Goal: Check status: Check status

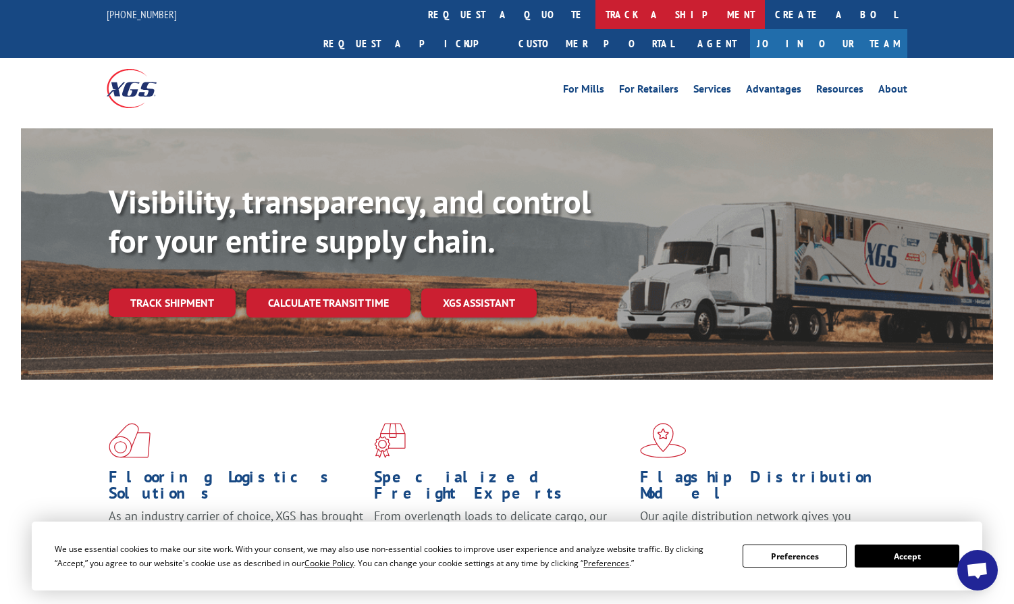
click at [596, 17] on link "track a shipment" at bounding box center [680, 14] width 169 height 29
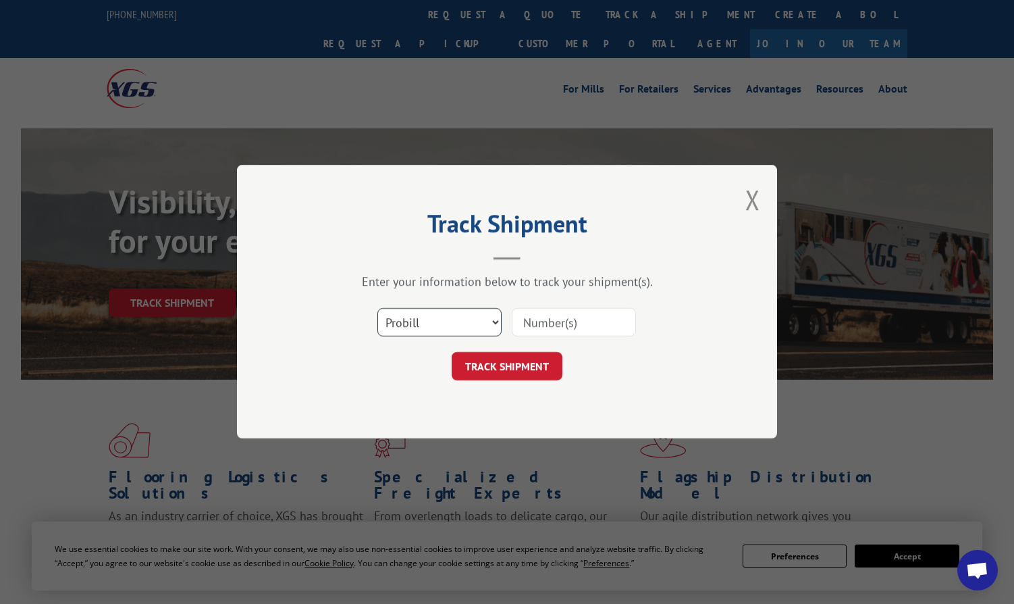
click at [436, 325] on select "Select category... Probill BOL PO" at bounding box center [439, 323] width 124 height 28
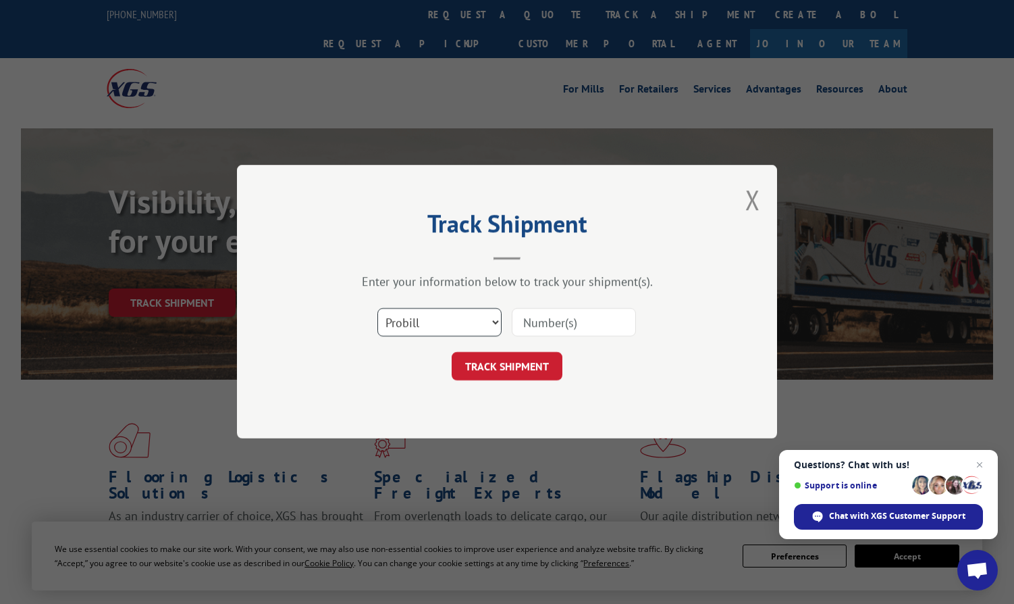
select select "po"
click at [377, 309] on select "Select category... Probill BOL PO" at bounding box center [439, 323] width 124 height 28
click at [544, 326] on input at bounding box center [574, 323] width 124 height 28
paste input "297545627"
type input "297545627"
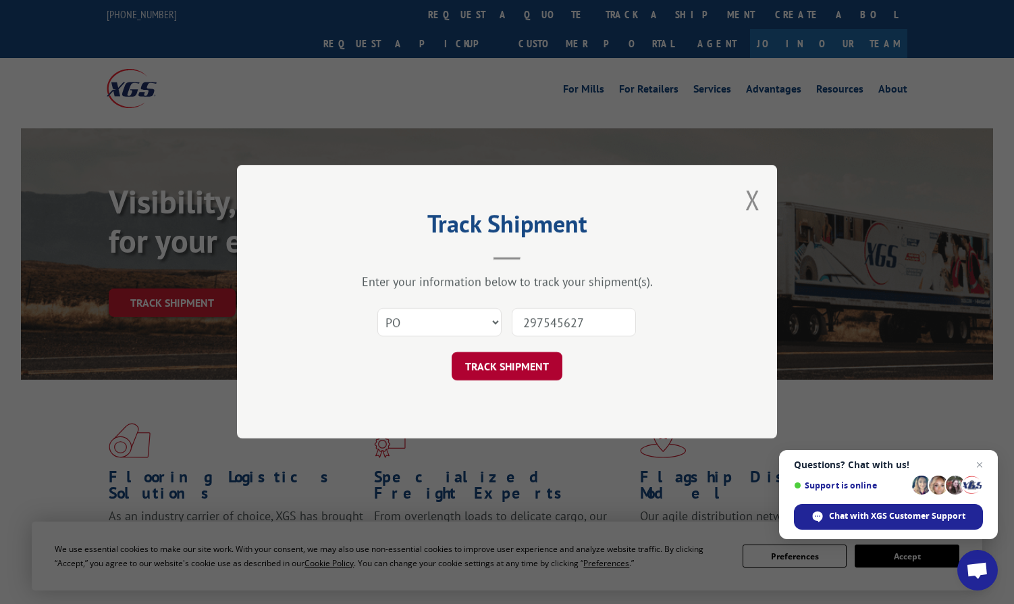
click at [521, 370] on button "TRACK SHIPMENT" at bounding box center [507, 366] width 111 height 28
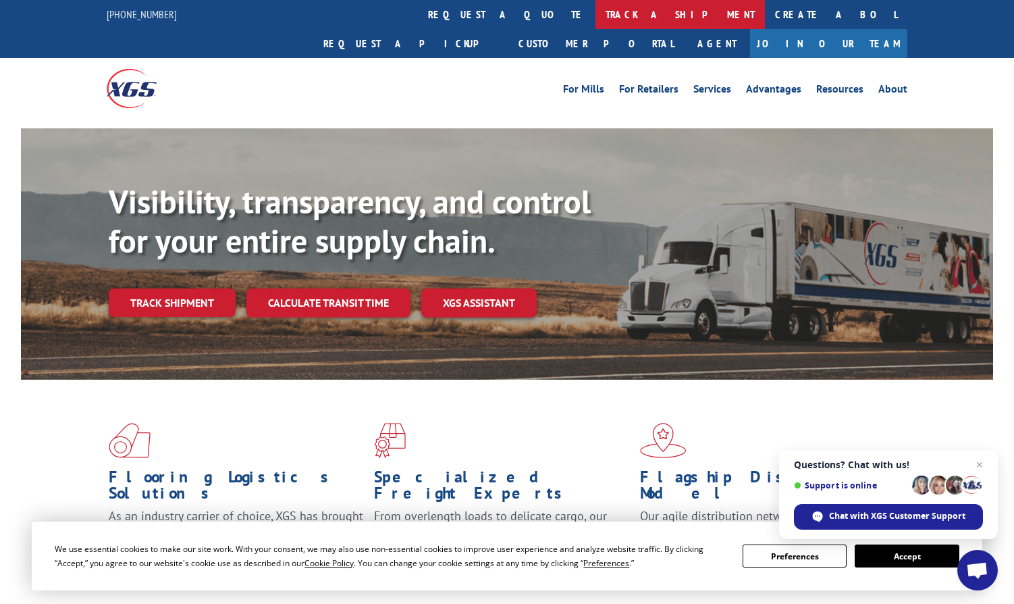
click at [596, 20] on link "track a shipment" at bounding box center [680, 14] width 169 height 29
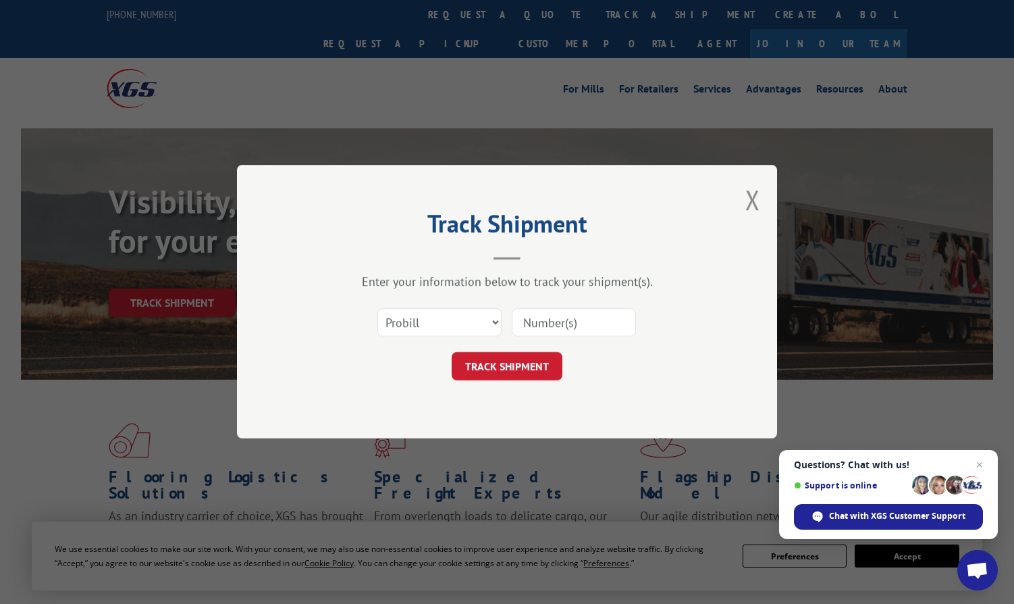
click at [442, 308] on div "Select category... Probill BOL PO" at bounding box center [439, 322] width 123 height 31
click at [435, 335] on select "Select category... Probill BOL PO" at bounding box center [439, 323] width 124 height 28
select select "po"
click at [377, 309] on select "Select category... Probill BOL PO" at bounding box center [439, 323] width 124 height 28
click at [533, 319] on input at bounding box center [574, 323] width 124 height 28
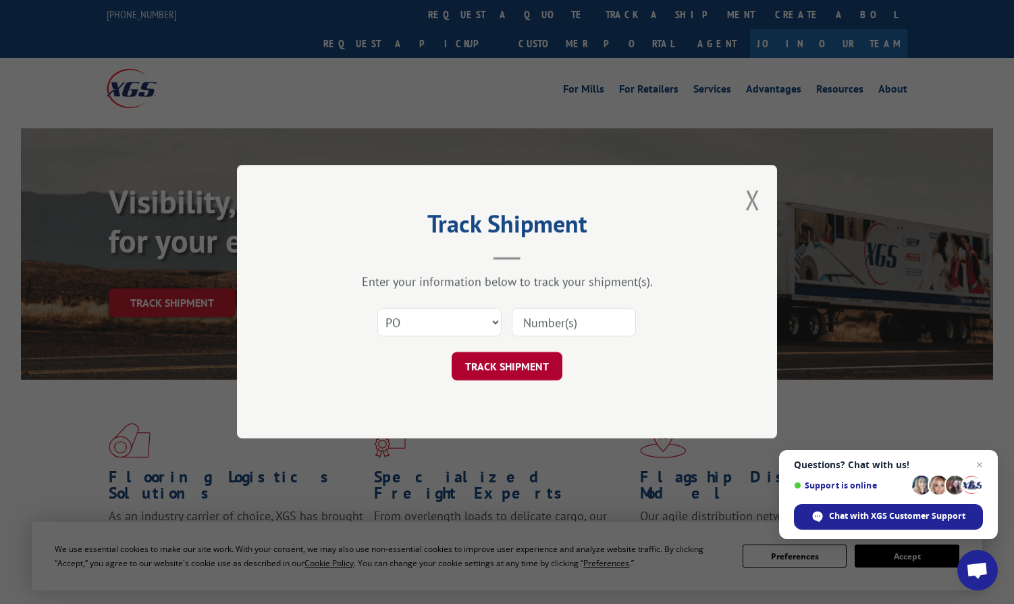
paste input "297732433"
type input "297732433"
click at [521, 373] on button "TRACK SHIPMENT" at bounding box center [507, 366] width 111 height 28
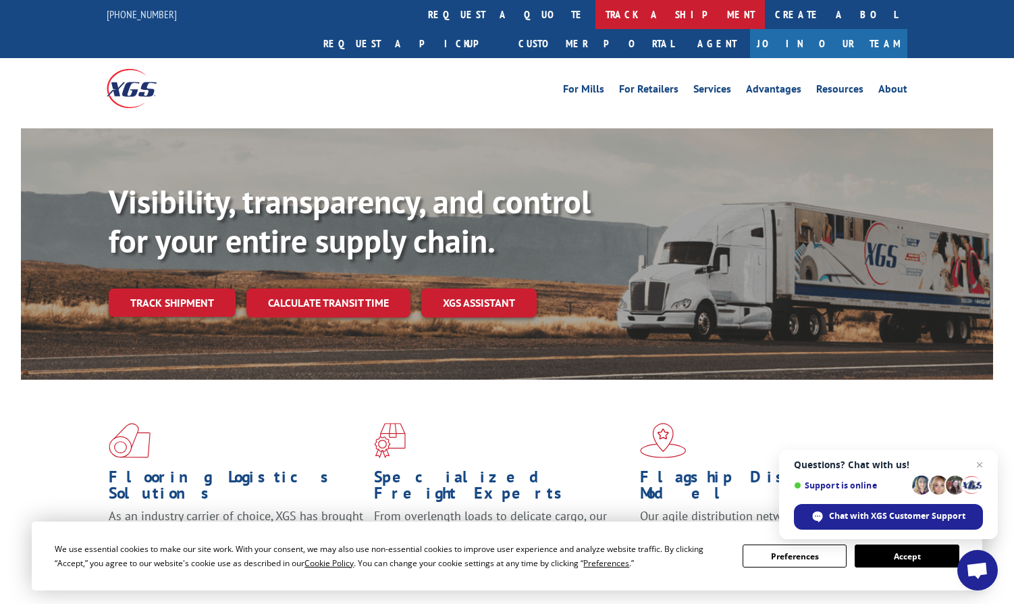
click at [596, 21] on link "track a shipment" at bounding box center [680, 14] width 169 height 29
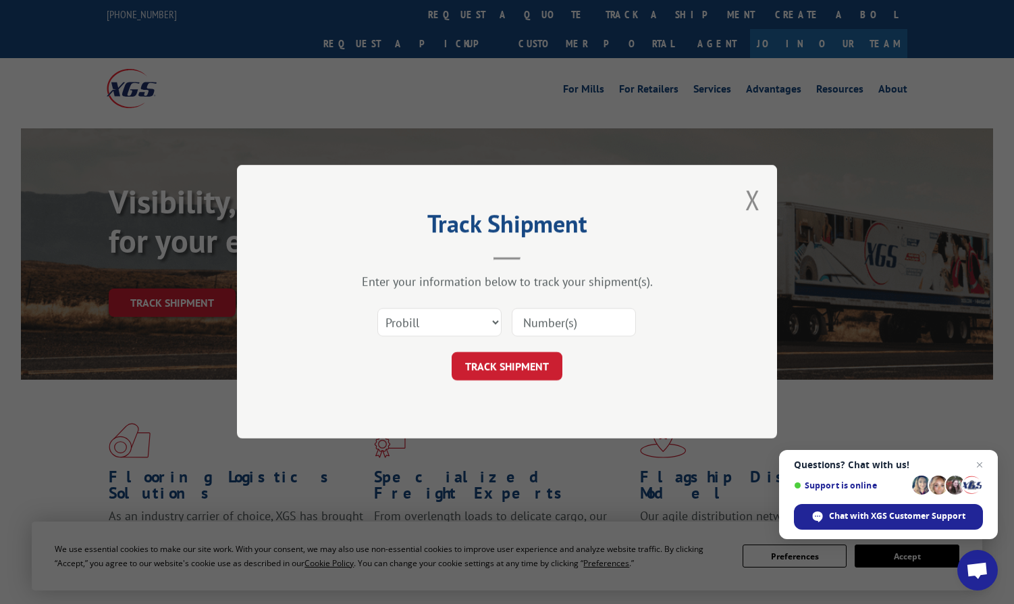
click at [440, 338] on div "Select category... Probill BOL PO" at bounding box center [439, 322] width 123 height 31
click at [430, 329] on select "Select category... Probill BOL PO" at bounding box center [439, 323] width 124 height 28
select select "po"
click at [377, 309] on select "Select category... Probill BOL PO" at bounding box center [439, 323] width 124 height 28
click at [563, 329] on input at bounding box center [574, 323] width 124 height 28
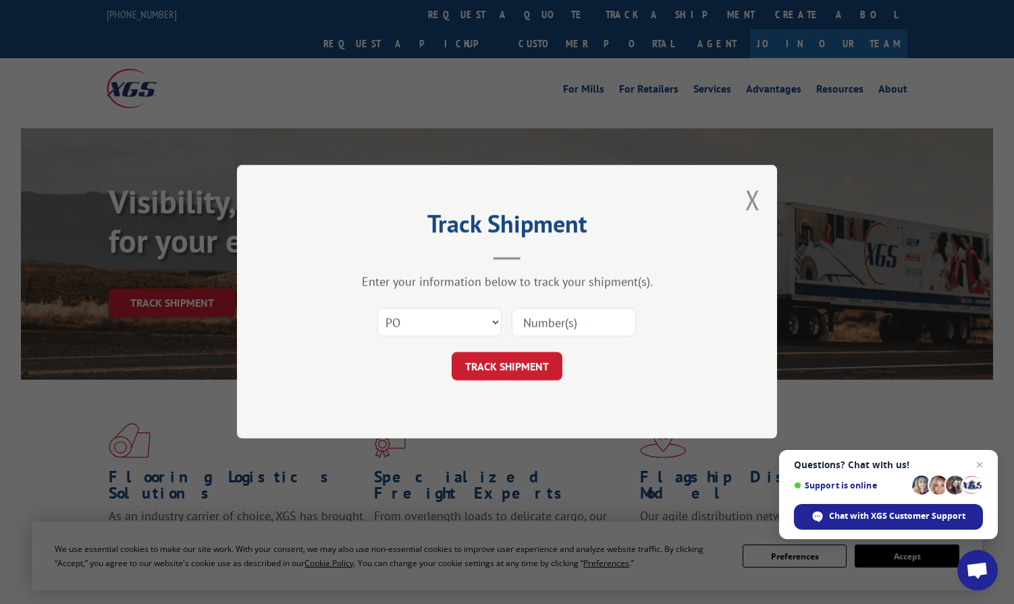
paste input "297811752"
type input "297811752"
click at [517, 370] on button "TRACK SHIPMENT" at bounding box center [507, 366] width 111 height 28
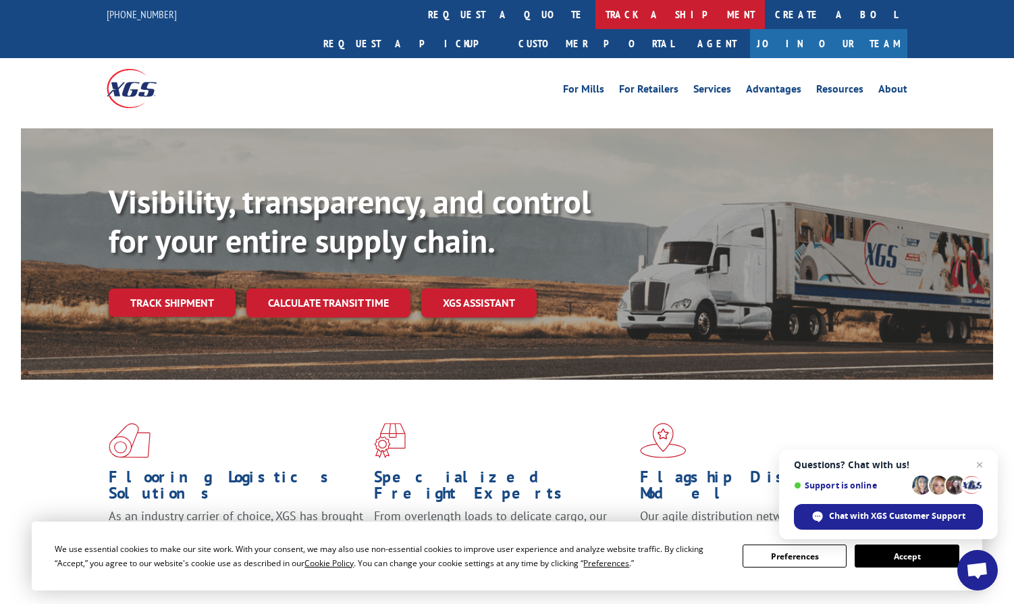
click at [596, 5] on link "track a shipment" at bounding box center [680, 14] width 169 height 29
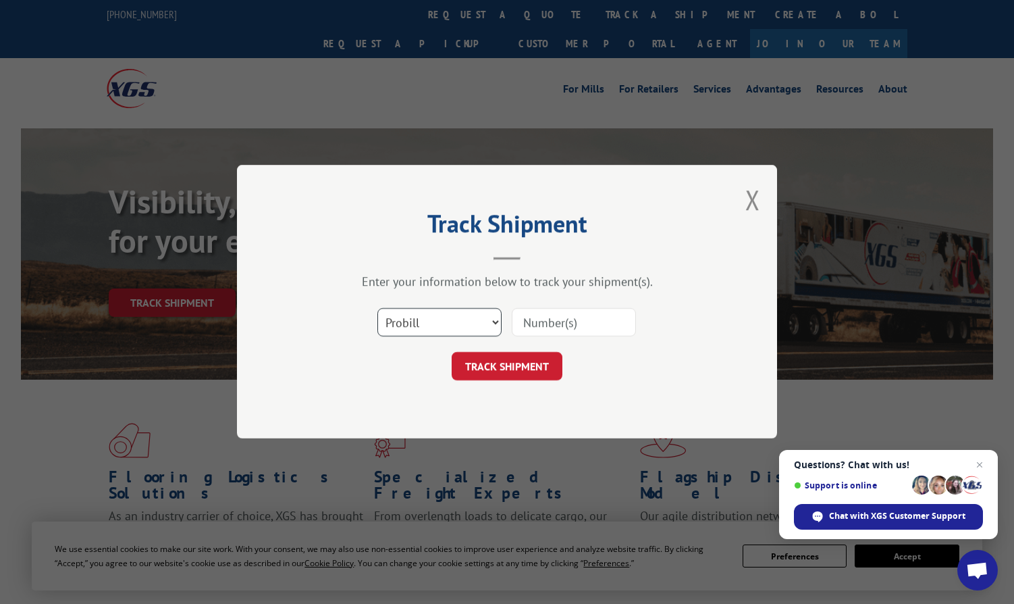
click at [446, 311] on select "Select category... Probill BOL PO" at bounding box center [439, 323] width 124 height 28
select select "po"
click at [377, 309] on select "Select category... Probill BOL PO" at bounding box center [439, 323] width 124 height 28
click at [535, 325] on input at bounding box center [574, 323] width 124 height 28
paste input "297810745"
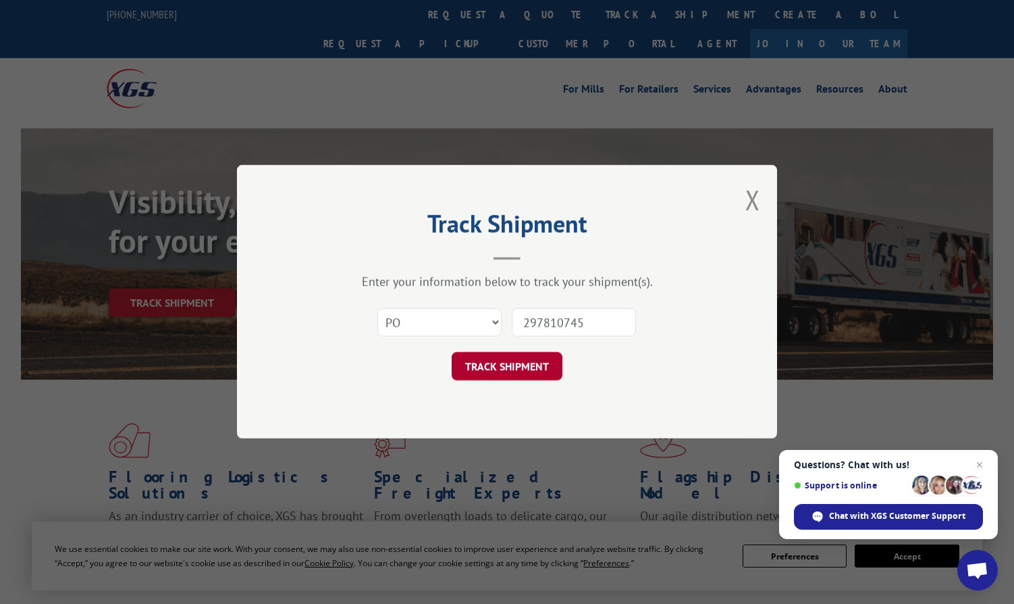
type input "297810745"
click at [503, 377] on button "TRACK SHIPMENT" at bounding box center [507, 366] width 111 height 28
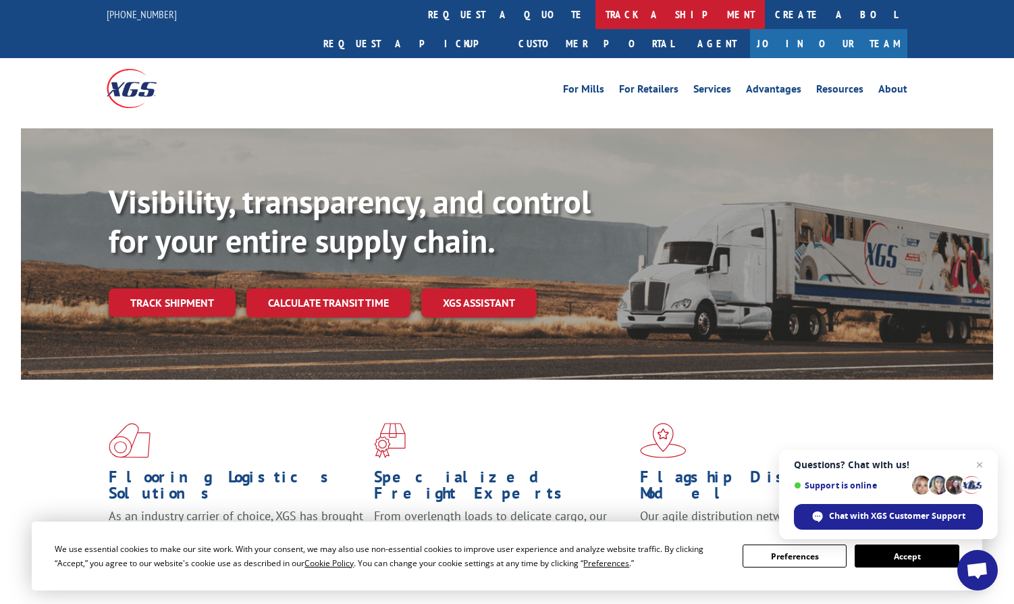
click at [596, 20] on link "track a shipment" at bounding box center [680, 14] width 169 height 29
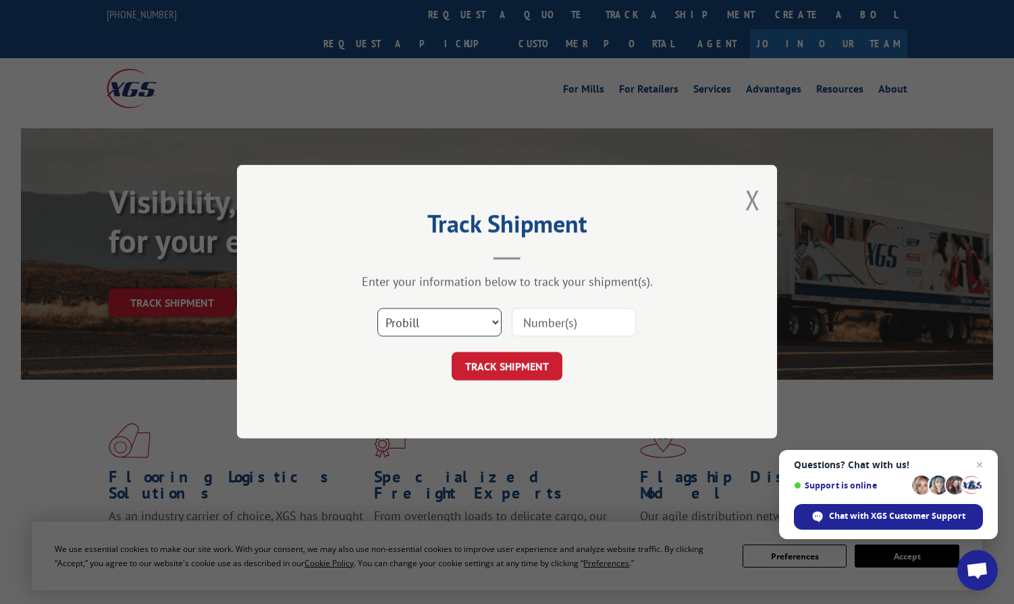
drag, startPoint x: 434, startPoint y: 319, endPoint x: 441, endPoint y: 339, distance: 20.7
click at [434, 319] on select "Select category... Probill BOL PO" at bounding box center [439, 323] width 124 height 28
select select "po"
click at [377, 309] on select "Select category... Probill BOL PO" at bounding box center [439, 323] width 124 height 28
click at [554, 303] on div "Select category... Probill BOL PO" at bounding box center [507, 323] width 405 height 45
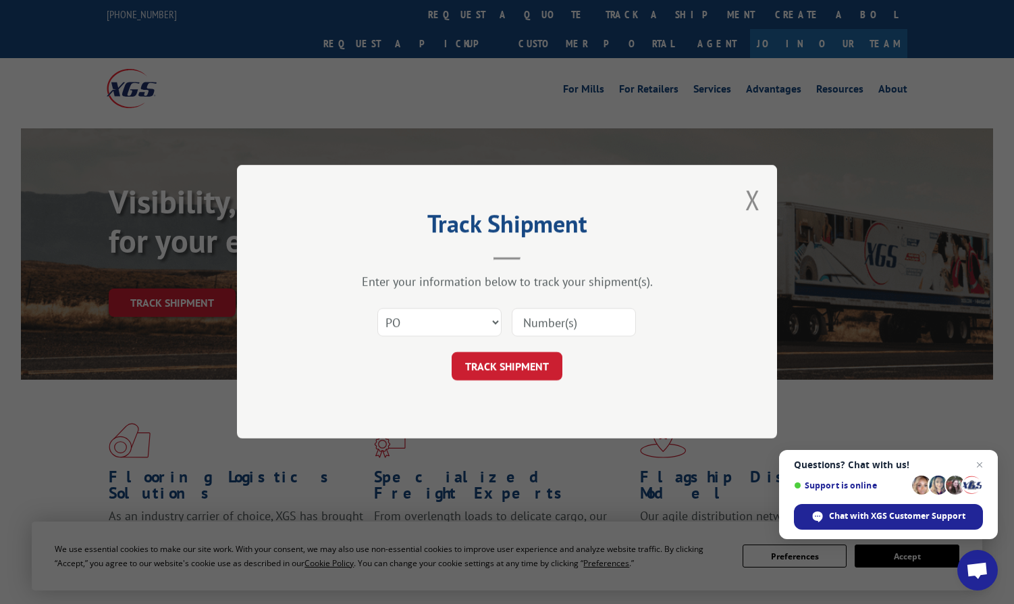
click at [558, 314] on input at bounding box center [574, 323] width 124 height 28
paste input "297812072"
type input "297812072"
click at [492, 369] on button "TRACK SHIPMENT" at bounding box center [507, 366] width 111 height 28
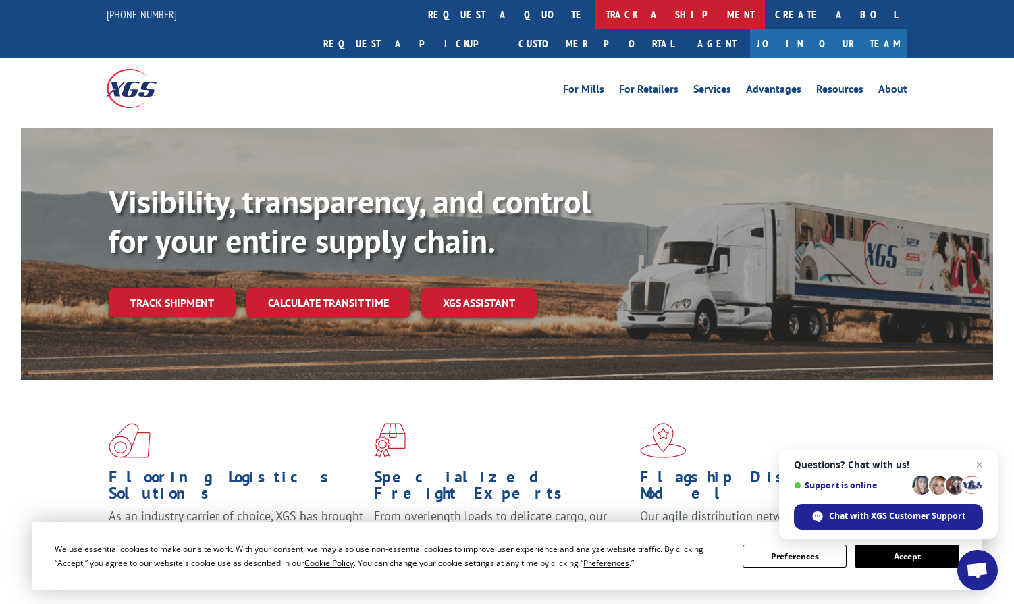
click at [596, 20] on link "track a shipment" at bounding box center [680, 14] width 169 height 29
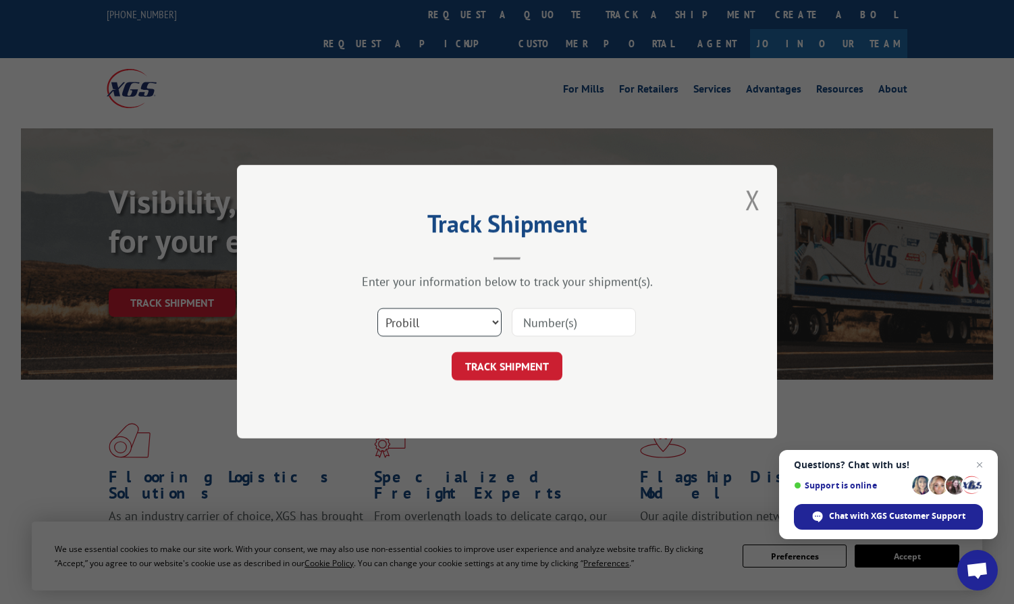
click at [443, 319] on select "Select category... Probill BOL PO" at bounding box center [439, 323] width 124 height 28
select select "po"
click at [377, 309] on select "Select category... Probill BOL PO" at bounding box center [439, 323] width 124 height 28
click at [523, 333] on input at bounding box center [574, 323] width 124 height 28
paste input "297812255"
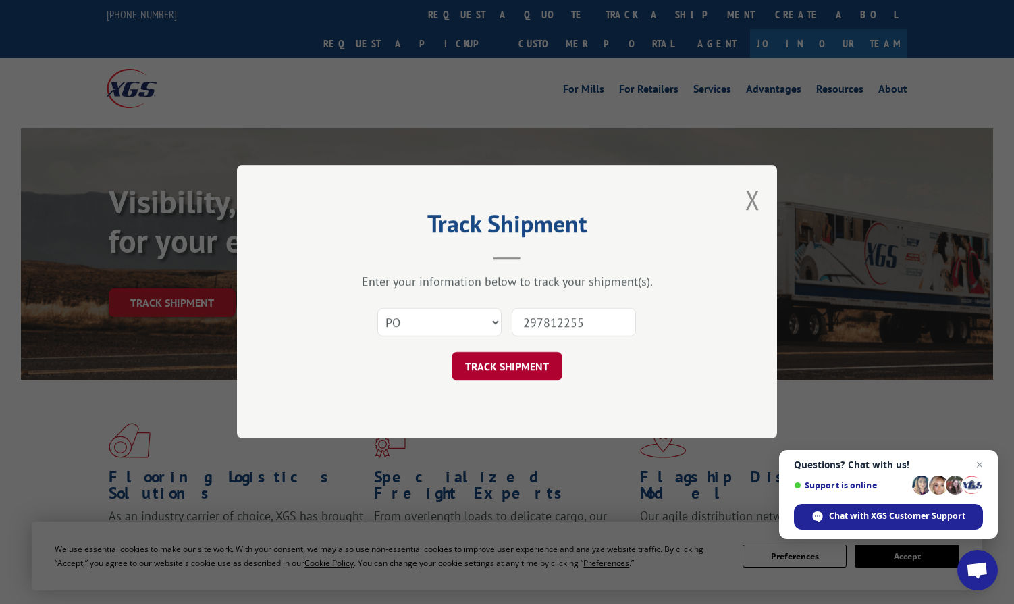
type input "297812255"
click at [498, 365] on button "TRACK SHIPMENT" at bounding box center [507, 366] width 111 height 28
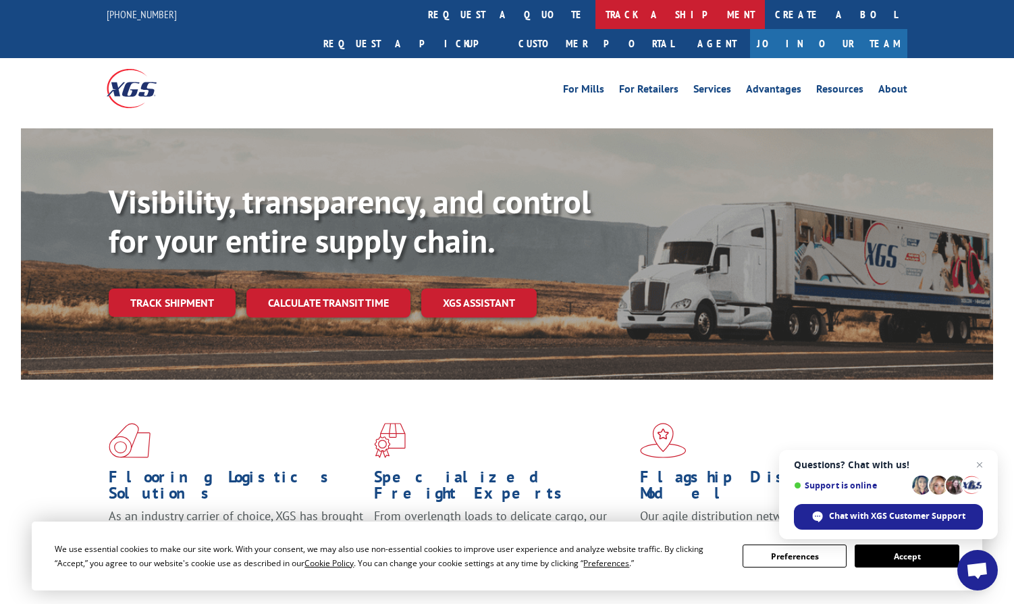
click at [596, 17] on link "track a shipment" at bounding box center [680, 14] width 169 height 29
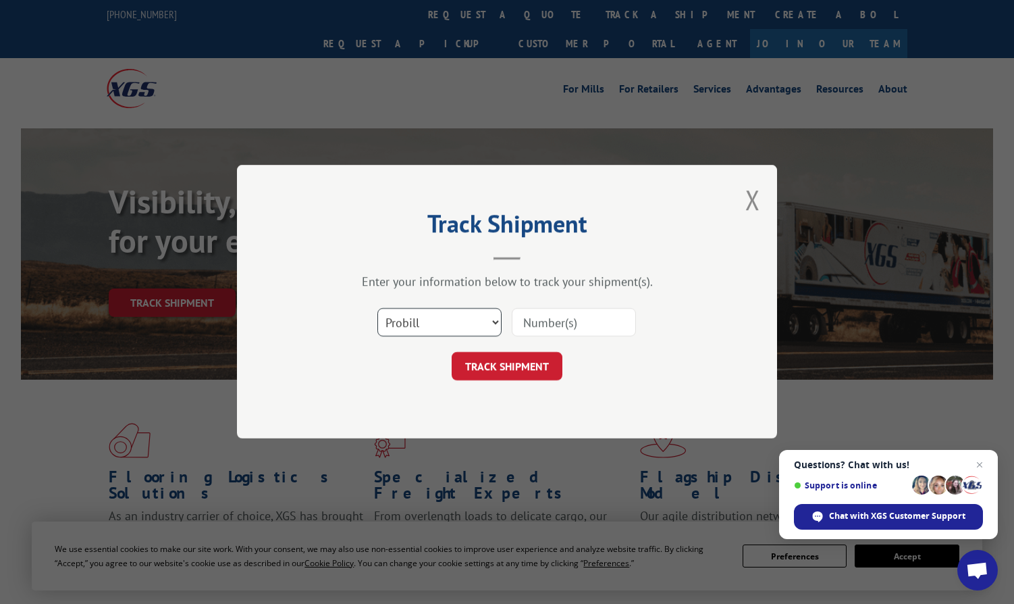
click at [441, 310] on select "Select category... Probill BOL PO" at bounding box center [439, 323] width 124 height 28
click at [377, 309] on select "Select category... Probill BOL PO" at bounding box center [439, 323] width 124 height 28
click at [421, 323] on select "Select category... Probill BOL PO" at bounding box center [439, 323] width 124 height 28
select select "po"
click at [377, 309] on select "Select category... Probill BOL PO" at bounding box center [439, 323] width 124 height 28
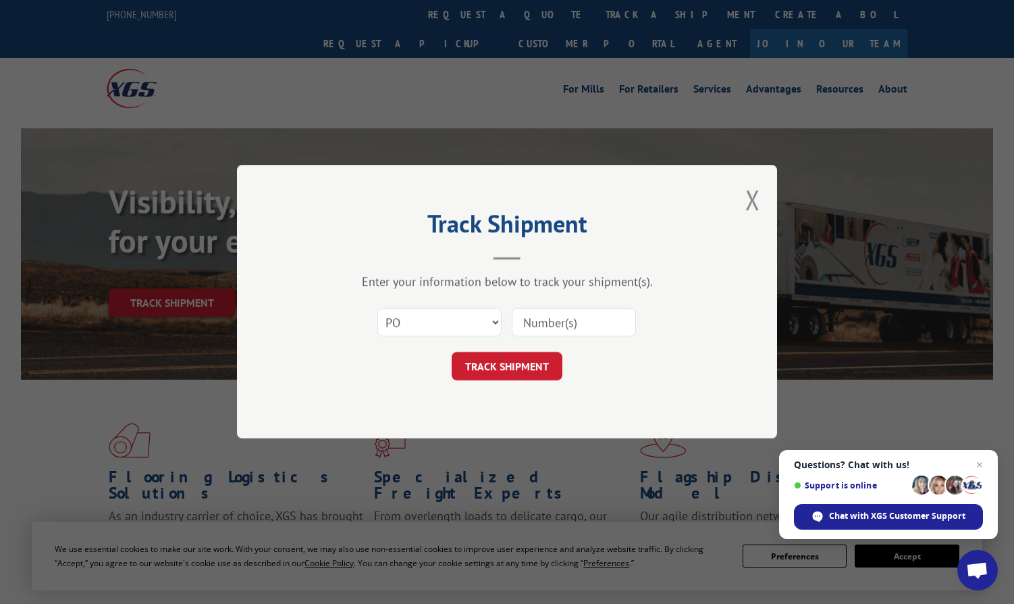
click at [556, 328] on input at bounding box center [574, 323] width 124 height 28
paste input "297815788"
type input "297815788"
click at [513, 365] on button "TRACK SHIPMENT" at bounding box center [507, 366] width 111 height 28
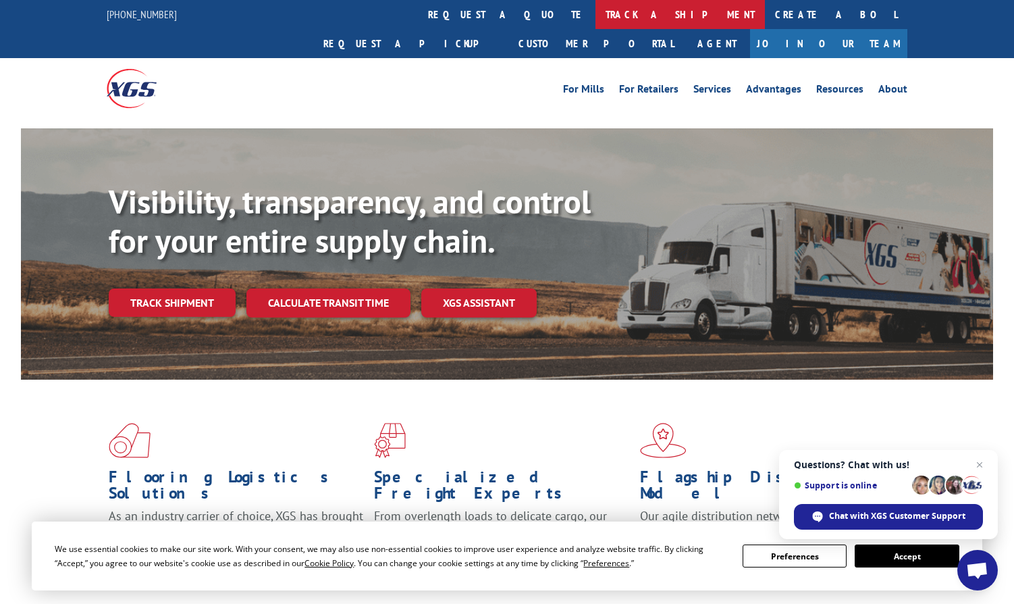
click at [596, 20] on link "track a shipment" at bounding box center [680, 14] width 169 height 29
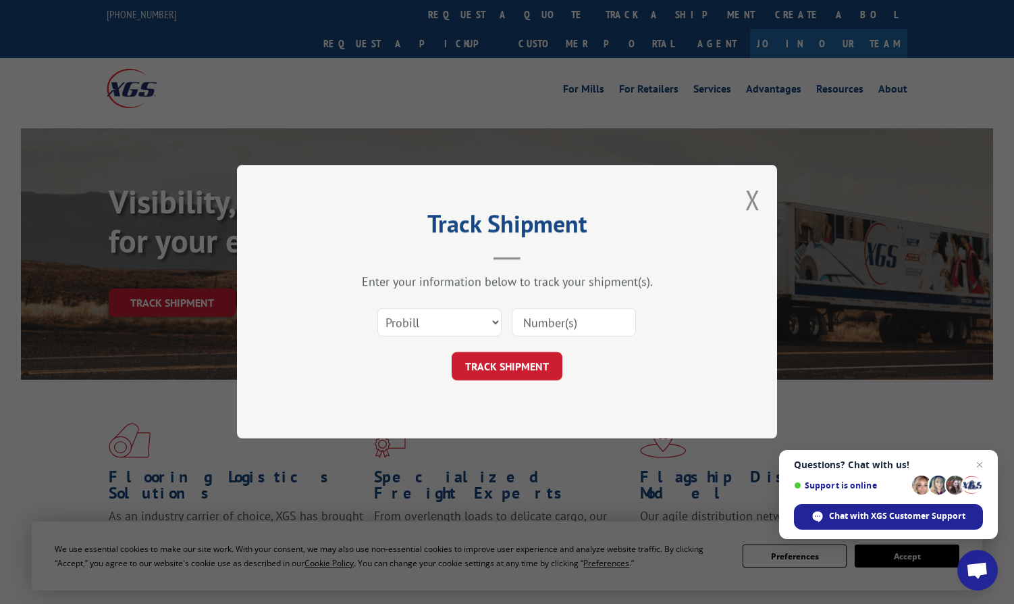
drag, startPoint x: 444, startPoint y: 340, endPoint x: 440, endPoint y: 329, distance: 12.0
click at [442, 340] on div "Select category... Probill BOL PO" at bounding box center [507, 323] width 405 height 45
click at [440, 325] on select "Select category... Probill BOL PO" at bounding box center [439, 323] width 124 height 28
select select "po"
click at [377, 309] on select "Select category... Probill BOL PO" at bounding box center [439, 323] width 124 height 28
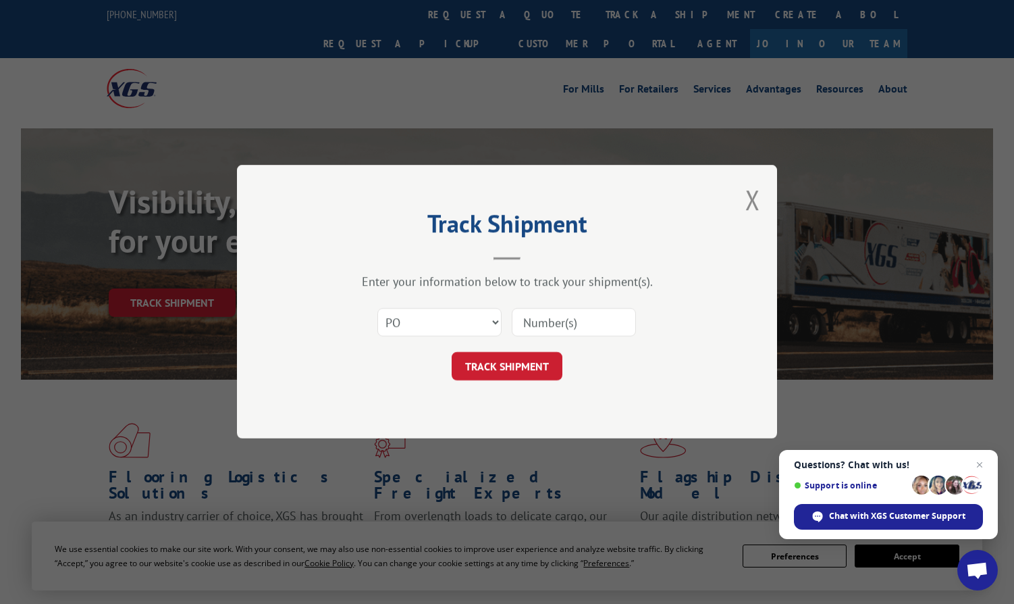
click at [542, 327] on input at bounding box center [574, 323] width 124 height 28
paste input "297815788"
type input "297815788"
click at [508, 366] on button "TRACK SHIPMENT" at bounding box center [507, 366] width 111 height 28
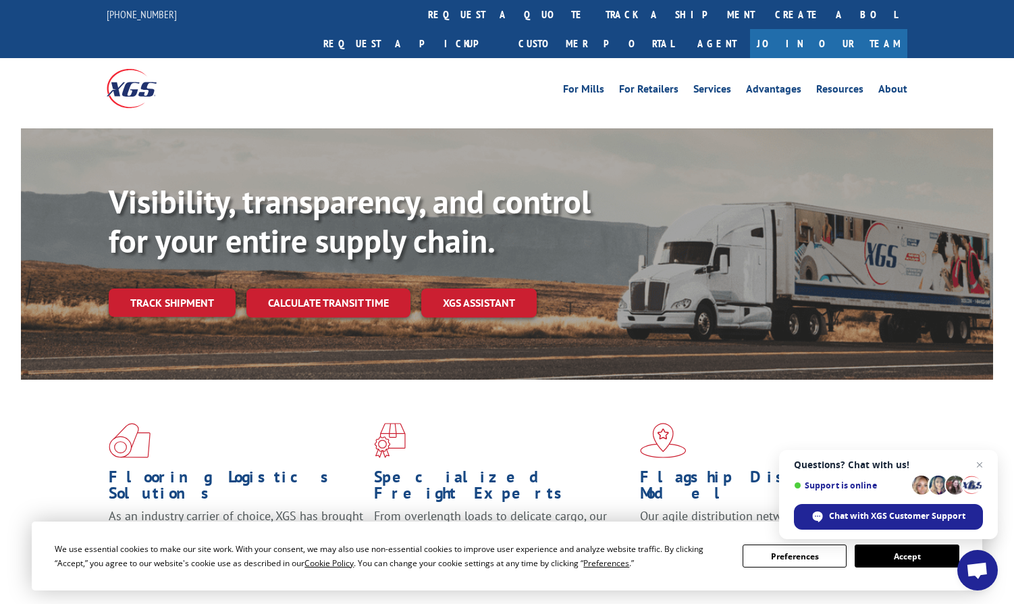
click at [596, 25] on link "track a shipment" at bounding box center [680, 14] width 169 height 29
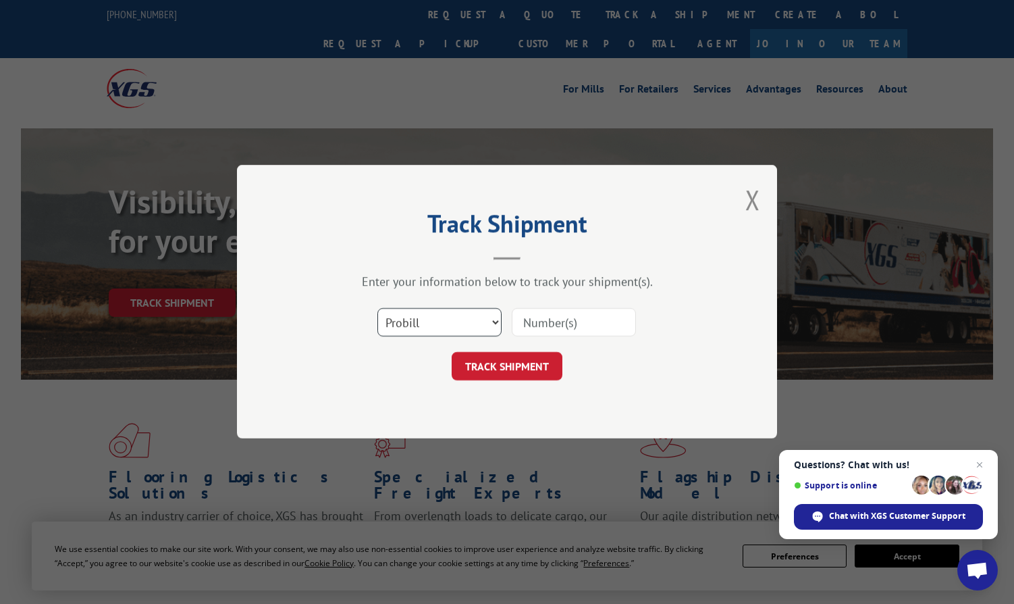
drag, startPoint x: 429, startPoint y: 317, endPoint x: 424, endPoint y: 336, distance: 19.5
click at [428, 319] on select "Select category... Probill BOL PO" at bounding box center [439, 323] width 124 height 28
select select "po"
click at [377, 309] on select "Select category... Probill BOL PO" at bounding box center [439, 323] width 124 height 28
click at [562, 328] on input at bounding box center [574, 323] width 124 height 28
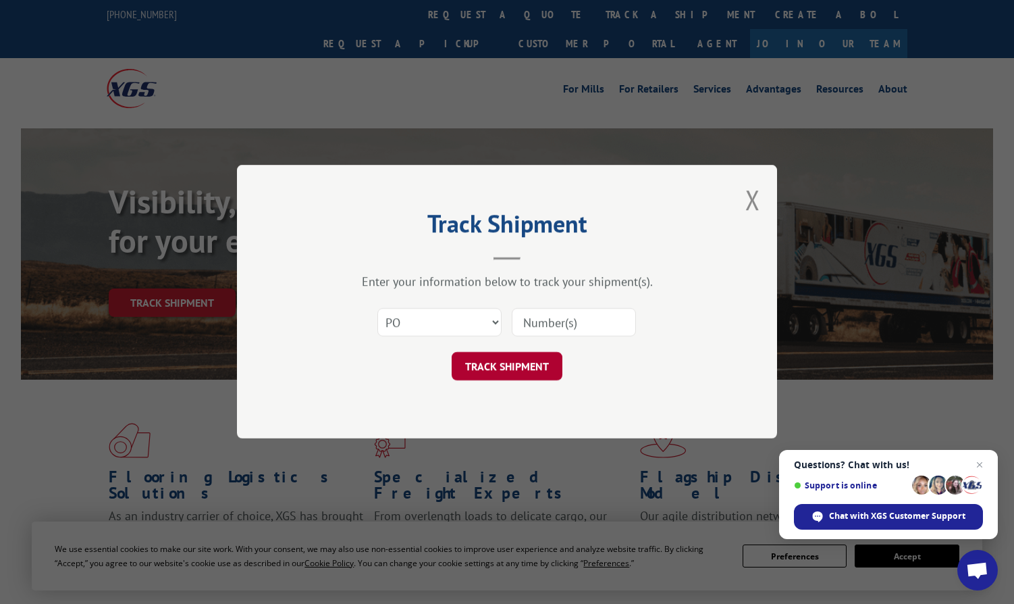
paste input "297815713"
type input "297815713"
click at [505, 368] on button "TRACK SHIPMENT" at bounding box center [507, 366] width 111 height 28
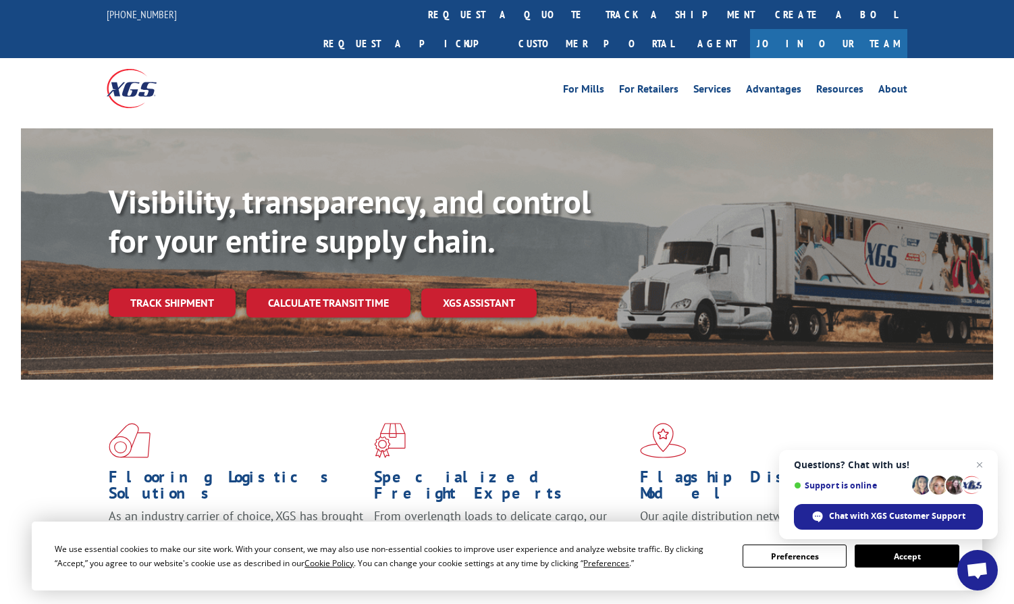
click at [596, 20] on link "track a shipment" at bounding box center [680, 14] width 169 height 29
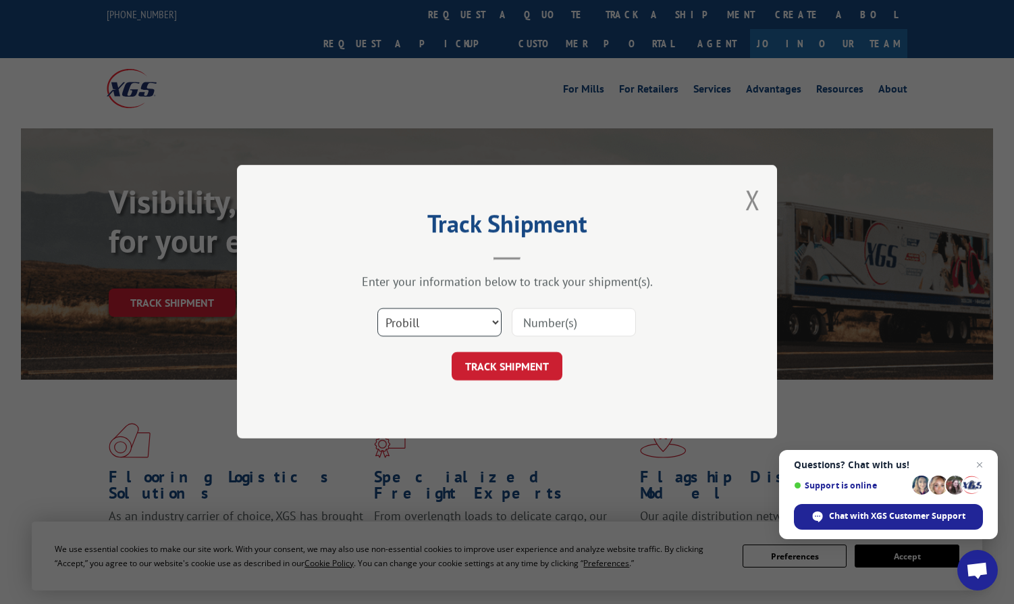
drag, startPoint x: 433, startPoint y: 317, endPoint x: 429, endPoint y: 328, distance: 11.5
click at [432, 317] on select "Select category... Probill BOL PO" at bounding box center [439, 323] width 124 height 28
select select "po"
click at [377, 309] on select "Select category... Probill BOL PO" at bounding box center [439, 323] width 124 height 28
click at [550, 325] on input at bounding box center [574, 323] width 124 height 28
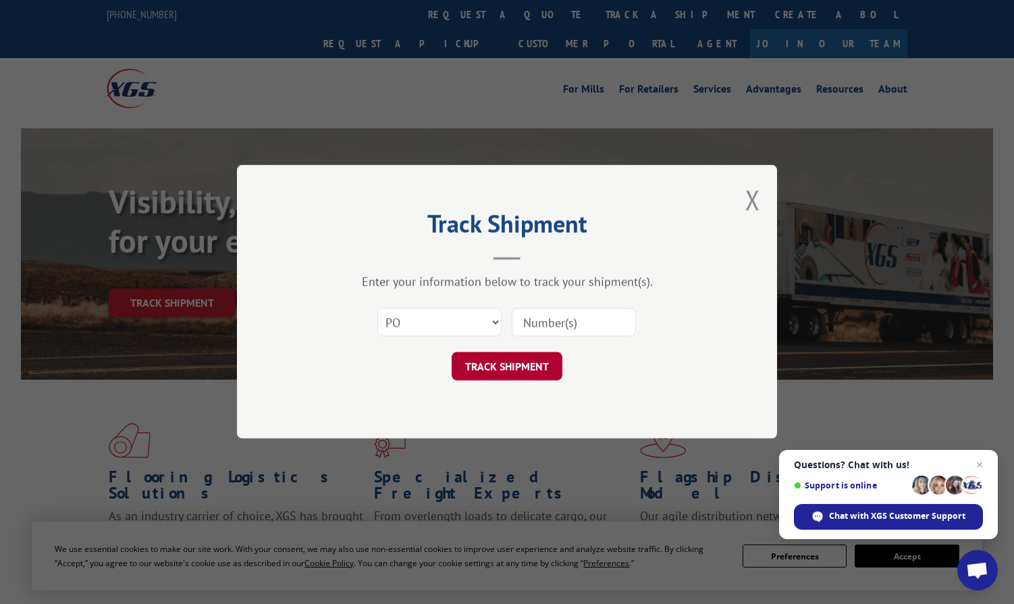
paste input "297825619"
type input "297825619"
click at [525, 369] on button "TRACK SHIPMENT" at bounding box center [507, 366] width 111 height 28
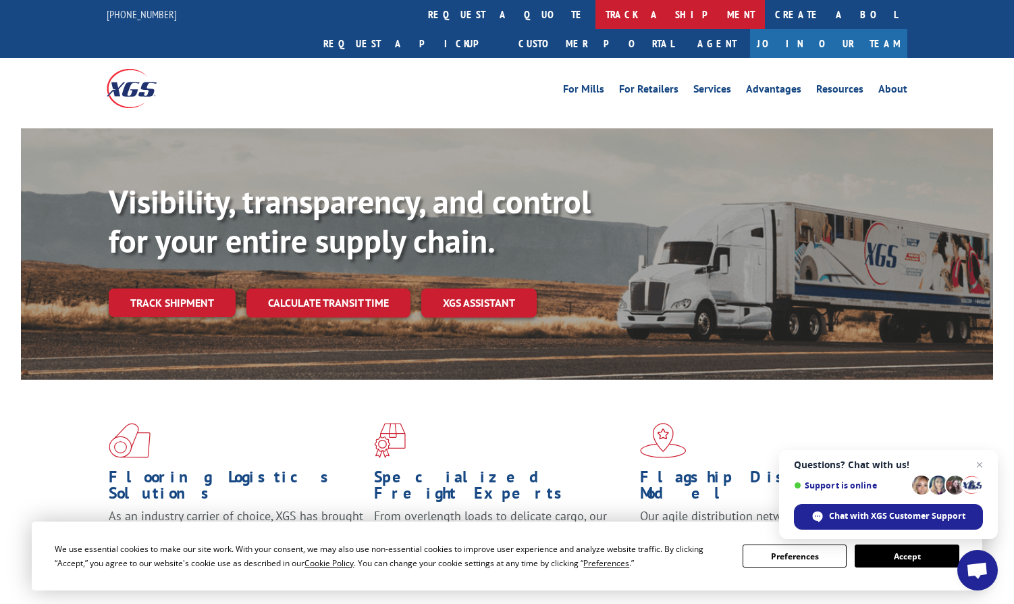
click at [596, 25] on link "track a shipment" at bounding box center [680, 14] width 169 height 29
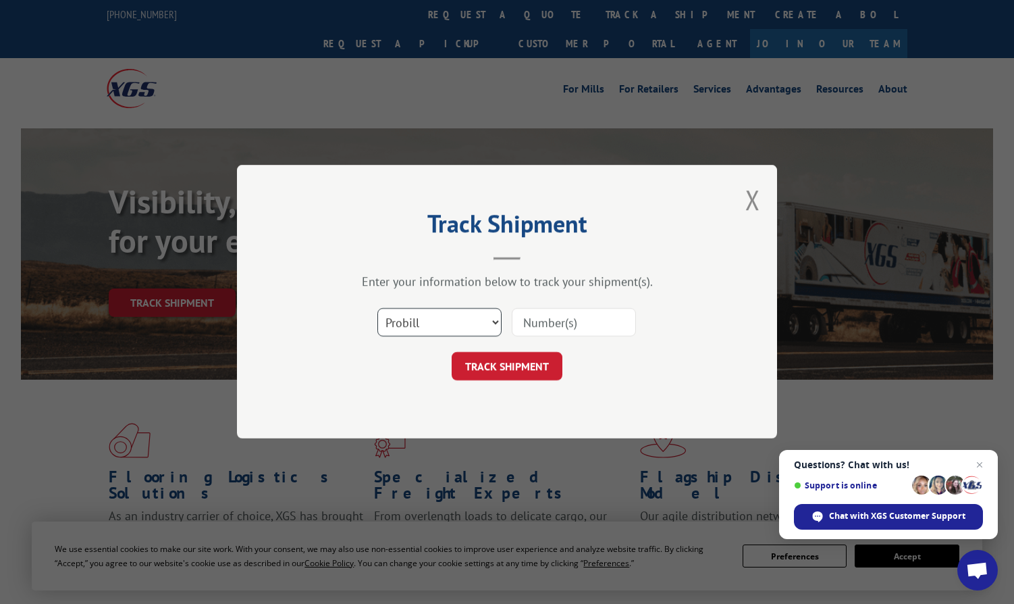
click at [429, 314] on select "Select category... Probill BOL PO" at bounding box center [439, 323] width 124 height 28
click at [377, 309] on select "Select category... Probill BOL PO" at bounding box center [439, 323] width 124 height 28
click at [419, 317] on select "Select category... Probill BOL PO" at bounding box center [439, 323] width 124 height 28
click at [413, 427] on div "Track Shipment Enter your information below to track your shipment(s). Select c…" at bounding box center [507, 301] width 540 height 273
click at [425, 323] on select "Select category... Probill BOL PO" at bounding box center [439, 323] width 124 height 28
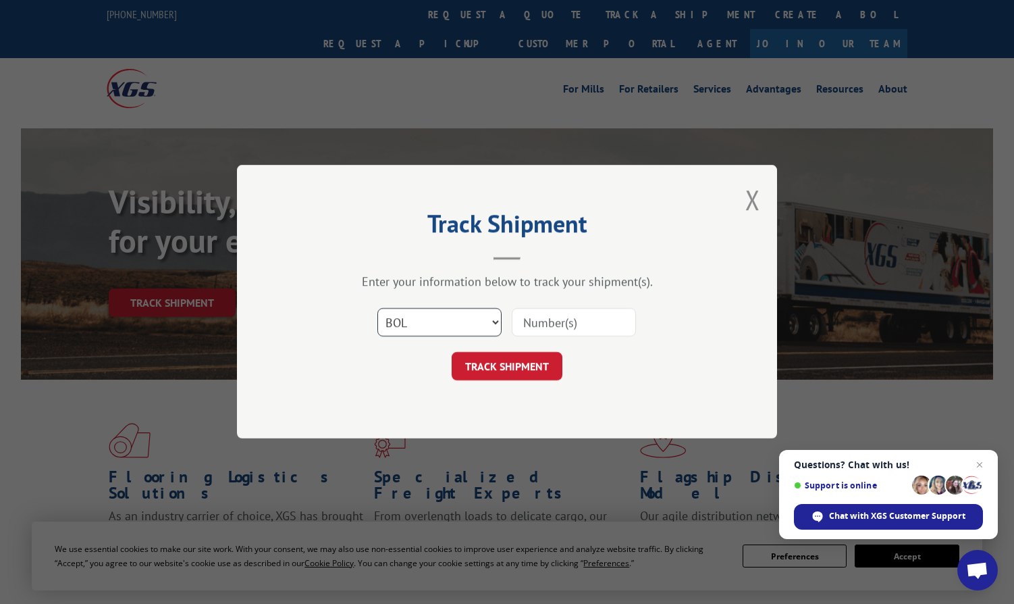
select select "po"
click at [377, 309] on select "Select category... Probill BOL PO" at bounding box center [439, 323] width 124 height 28
click at [538, 318] on input at bounding box center [574, 323] width 124 height 28
paste input "297829928"
type input "297829928"
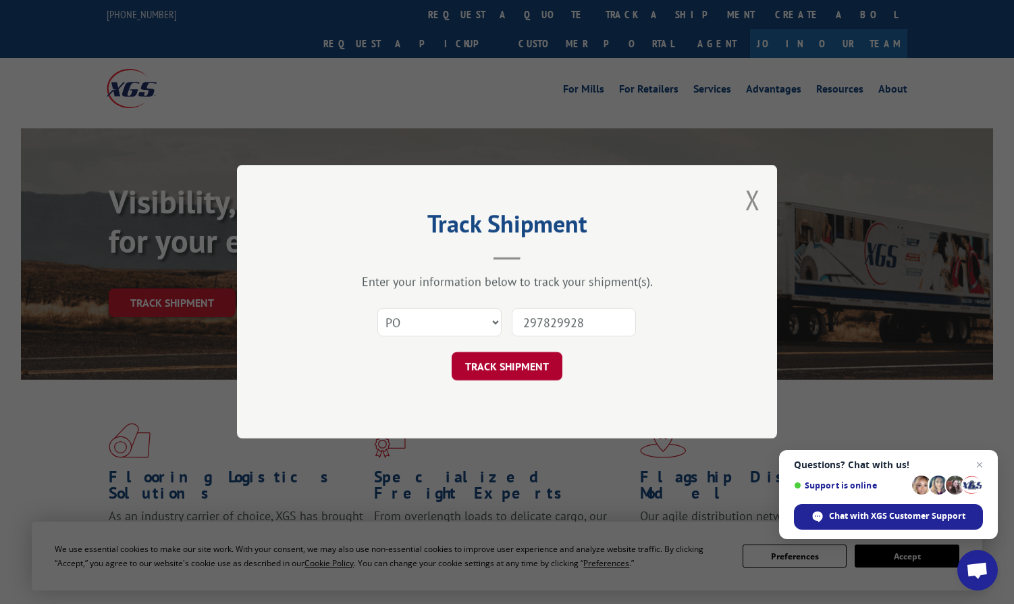
click at [488, 373] on button "TRACK SHIPMENT" at bounding box center [507, 366] width 111 height 28
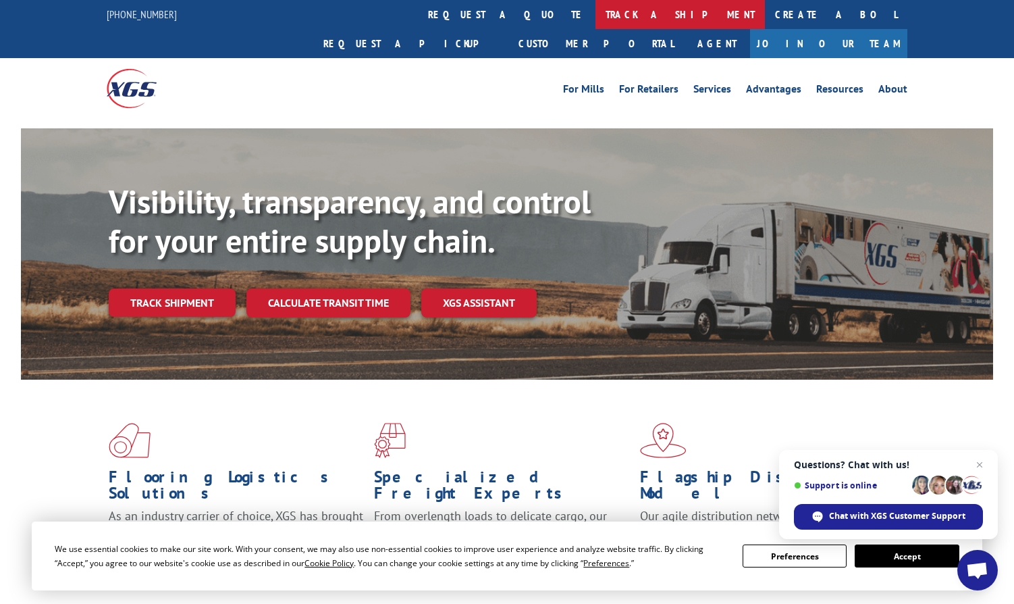
click at [596, 11] on link "track a shipment" at bounding box center [680, 14] width 169 height 29
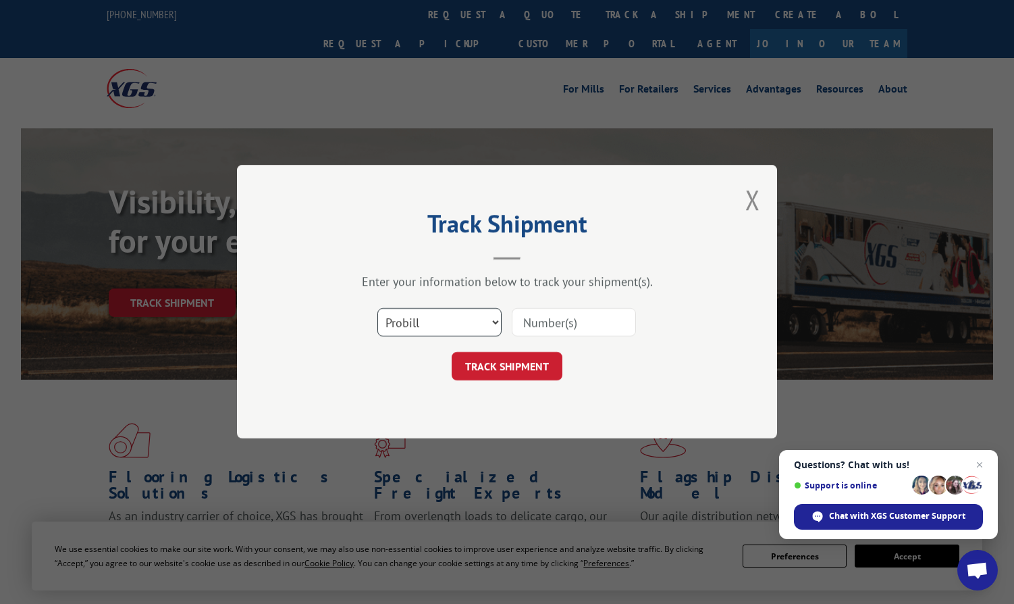
click at [454, 324] on select "Select category... Probill BOL PO" at bounding box center [439, 323] width 124 height 28
select select "po"
click at [377, 309] on select "Select category... Probill BOL PO" at bounding box center [439, 323] width 124 height 28
click at [533, 318] on input at bounding box center [574, 323] width 124 height 28
paste input "297839128"
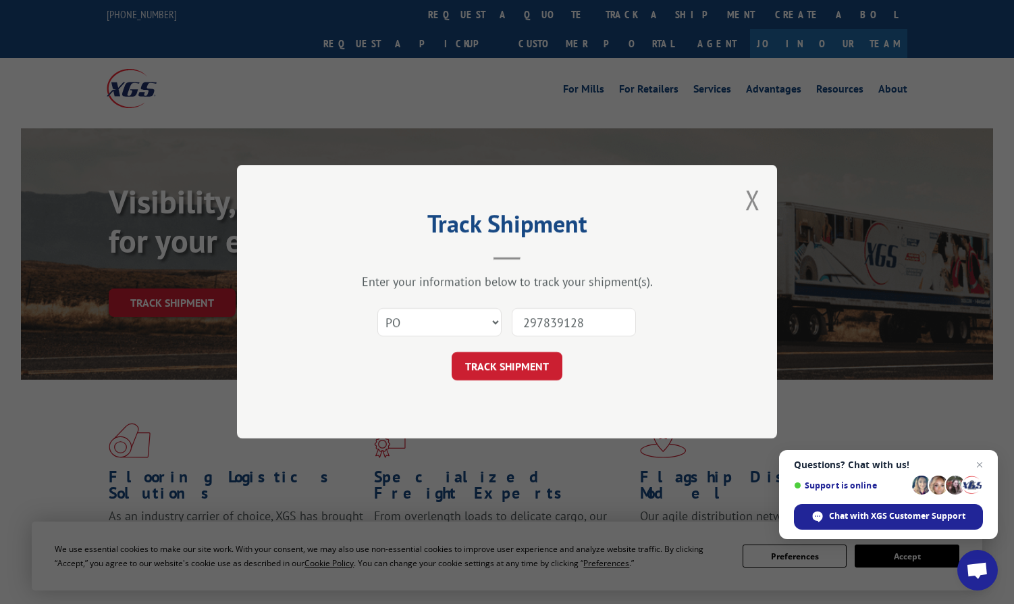
type input "297839128"
click at [520, 351] on form "Select category... Probill BOL PO 297839128 TRACK SHIPMENT" at bounding box center [507, 341] width 405 height 80
click at [515, 361] on button "TRACK SHIPMENT" at bounding box center [507, 366] width 111 height 28
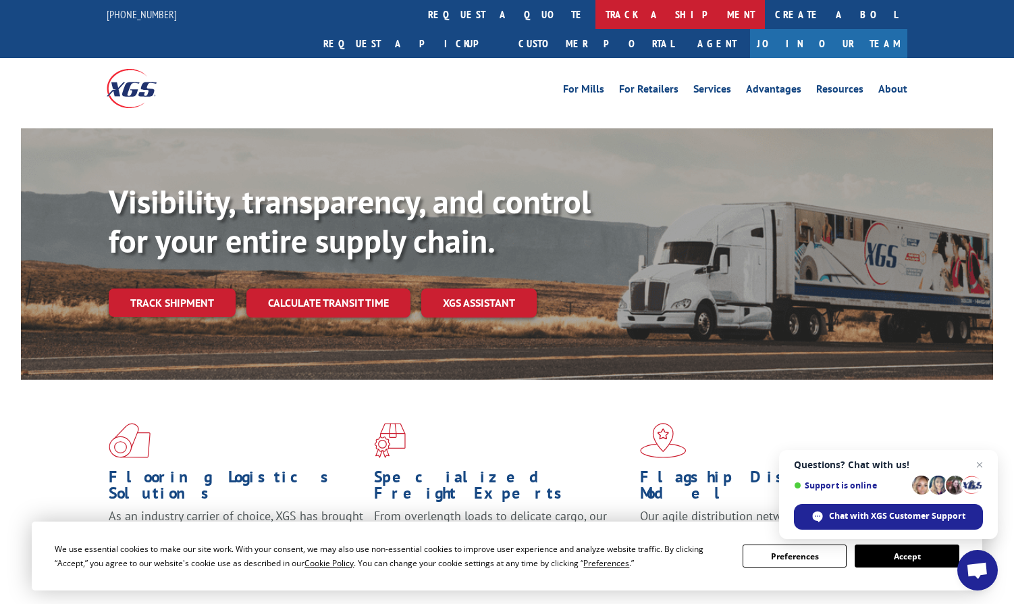
click at [596, 3] on link "track a shipment" at bounding box center [680, 14] width 169 height 29
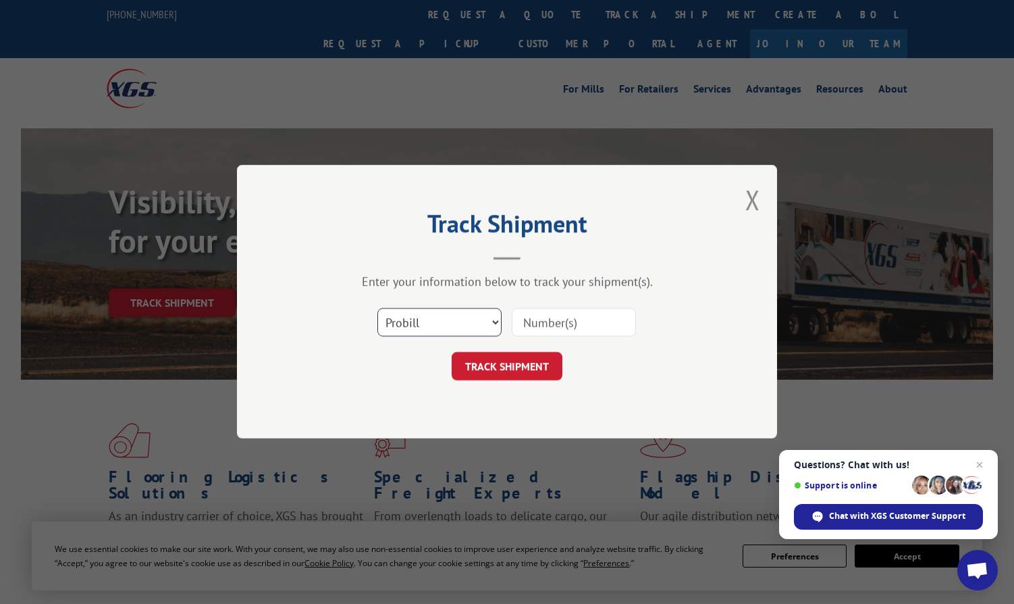
drag, startPoint x: 441, startPoint y: 328, endPoint x: 436, endPoint y: 336, distance: 10.0
click at [440, 326] on select "Select category... Probill BOL PO" at bounding box center [439, 323] width 124 height 28
select select "po"
click at [377, 309] on select "Select category... Probill BOL PO" at bounding box center [439, 323] width 124 height 28
click at [555, 325] on input at bounding box center [574, 323] width 124 height 28
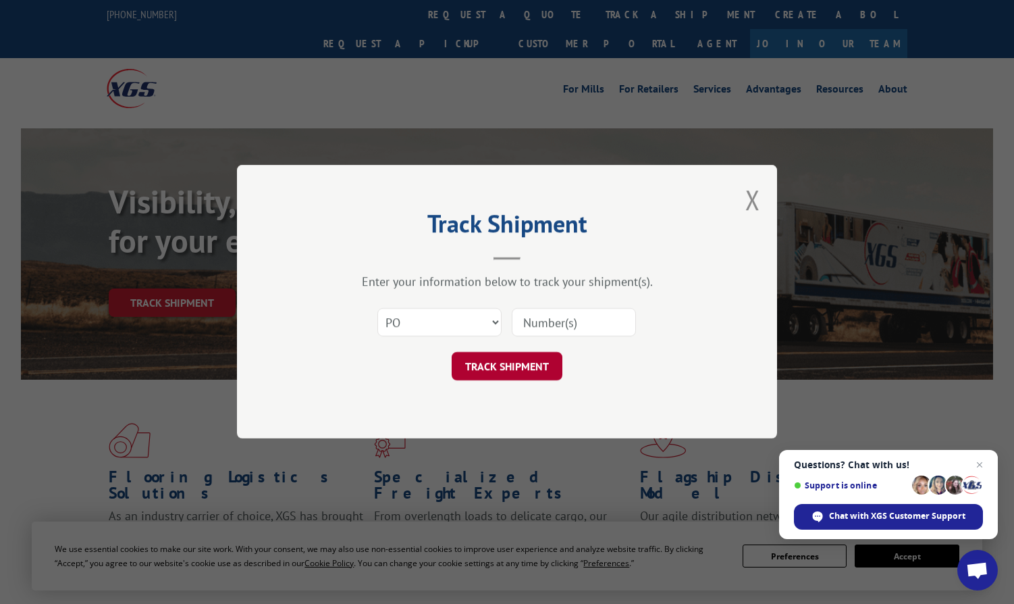
paste input "297840041"
type input "297840041"
click at [504, 369] on button "TRACK SHIPMENT" at bounding box center [507, 366] width 111 height 28
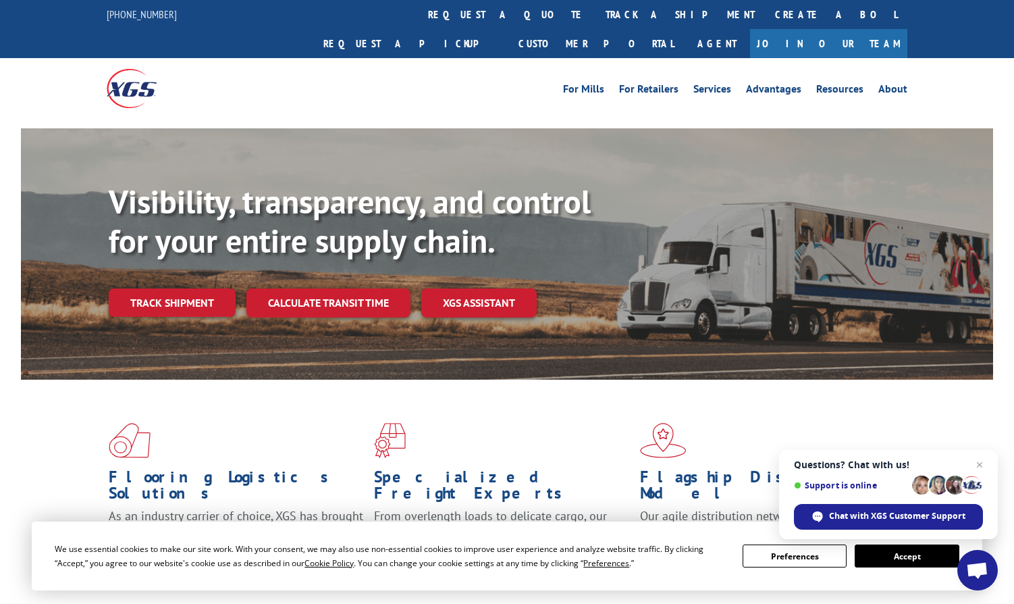
drag, startPoint x: 471, startPoint y: 22, endPoint x: 473, endPoint y: 45, distance: 23.0
click at [596, 22] on link "track a shipment" at bounding box center [680, 14] width 169 height 29
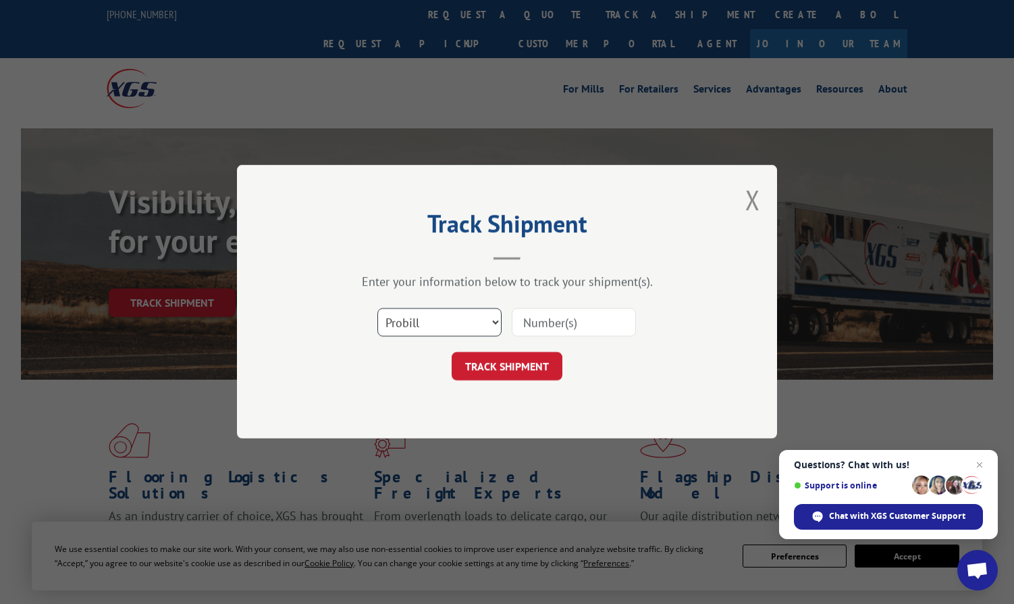
drag, startPoint x: 441, startPoint y: 321, endPoint x: 438, endPoint y: 329, distance: 8.5
click at [441, 321] on select "Select category... Probill BOL PO" at bounding box center [439, 323] width 124 height 28
click at [377, 309] on select "Select category... Probill BOL PO" at bounding box center [439, 323] width 124 height 28
click at [438, 317] on select "Select category... Probill BOL PO" at bounding box center [439, 323] width 124 height 28
select select "po"
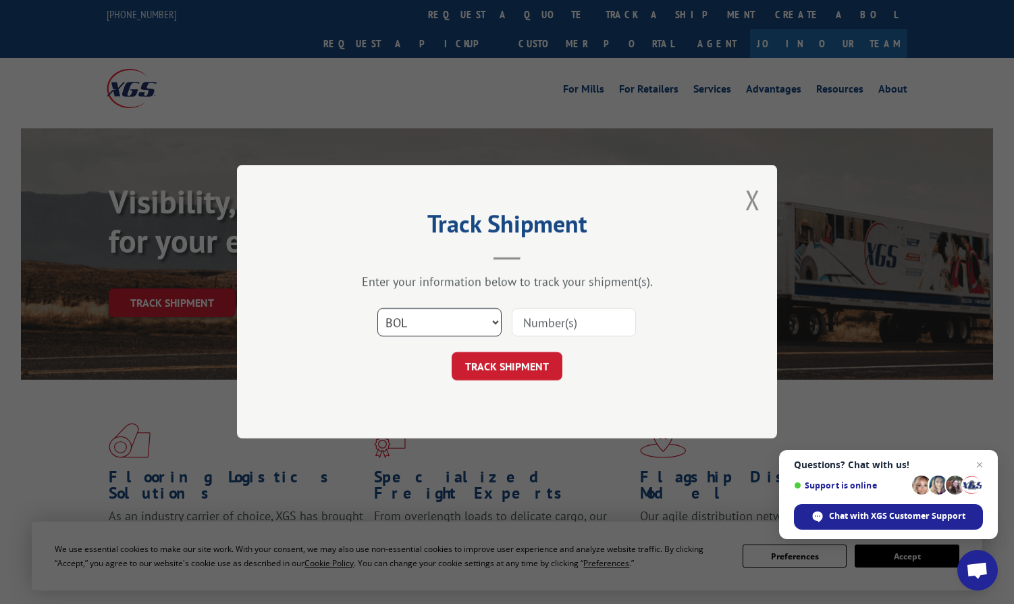
click at [377, 309] on select "Select category... Probill BOL PO" at bounding box center [439, 323] width 124 height 28
click at [563, 327] on input at bounding box center [574, 323] width 124 height 28
paste input "297836373"
type input "297836373"
click at [513, 357] on button "TRACK SHIPMENT" at bounding box center [507, 366] width 111 height 28
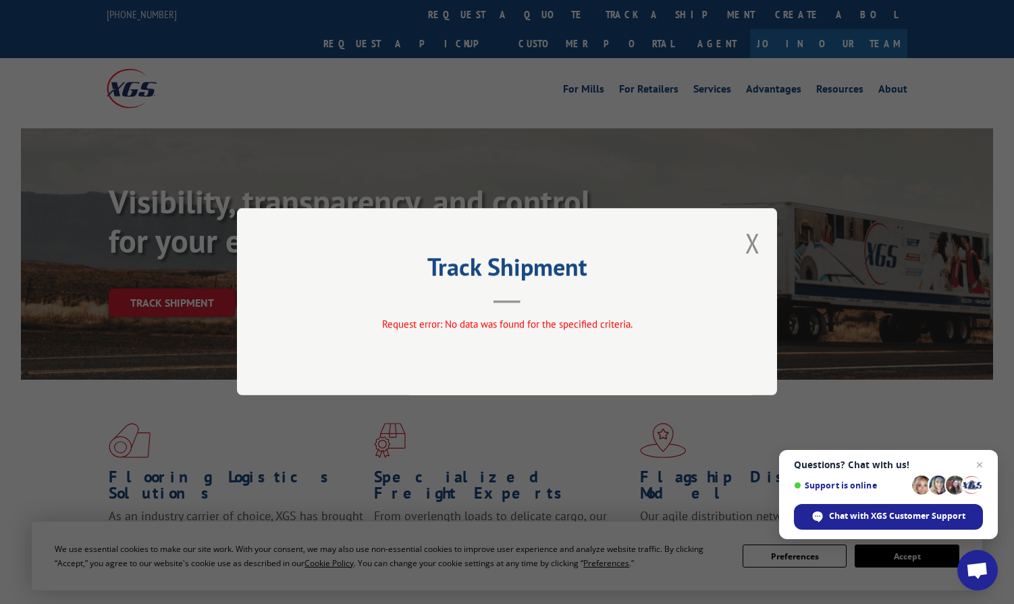
click at [478, 6] on div "Track Shipment Request error: No data was found for the specified criteria." at bounding box center [507, 302] width 1014 height 604
click at [764, 251] on div "Track Shipment Request error: No data was found for the specified criteria." at bounding box center [507, 301] width 540 height 187
click at [740, 241] on div "Track Shipment Request error: No data was found for the specified criteria." at bounding box center [507, 301] width 540 height 187
click at [765, 249] on div "Track Shipment Request error: No data was found for the specified criteria." at bounding box center [507, 301] width 540 height 187
click at [751, 246] on button "Close modal" at bounding box center [753, 243] width 15 height 36
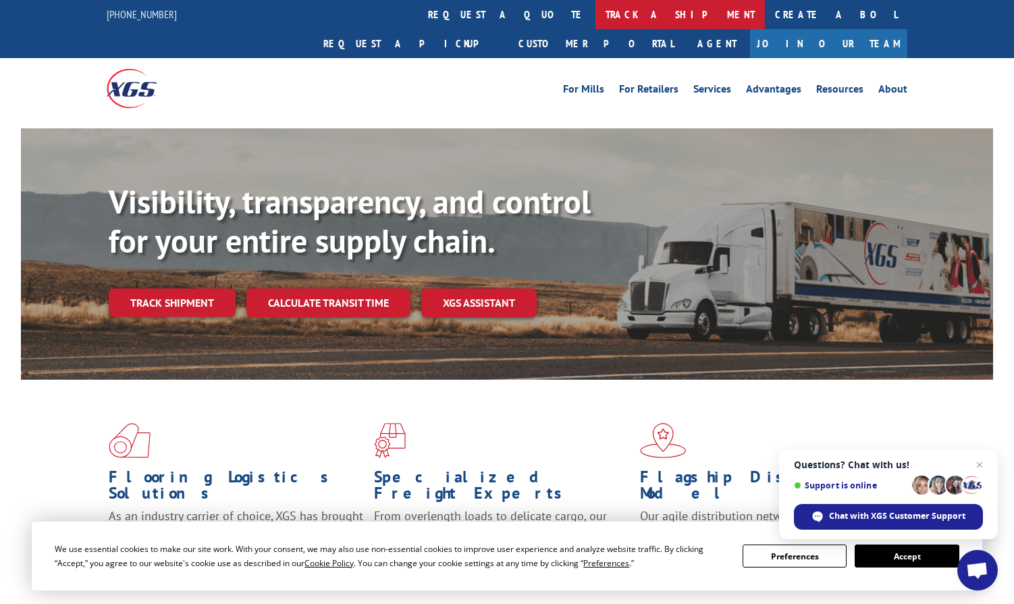
click at [596, 18] on link "track a shipment" at bounding box center [680, 14] width 169 height 29
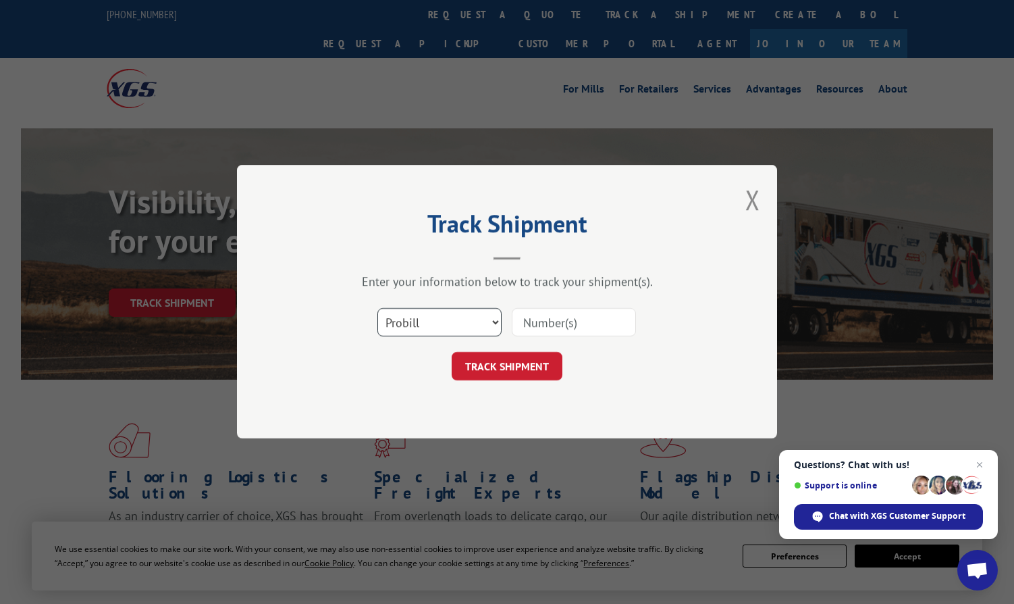
drag, startPoint x: 421, startPoint y: 321, endPoint x: 423, endPoint y: 338, distance: 17.0
click at [422, 321] on select "Select category... Probill BOL PO" at bounding box center [439, 323] width 124 height 28
select select "po"
click at [377, 309] on select "Select category... Probill BOL PO" at bounding box center [439, 323] width 124 height 28
click at [427, 317] on select "Select category... Probill BOL PO" at bounding box center [439, 323] width 124 height 28
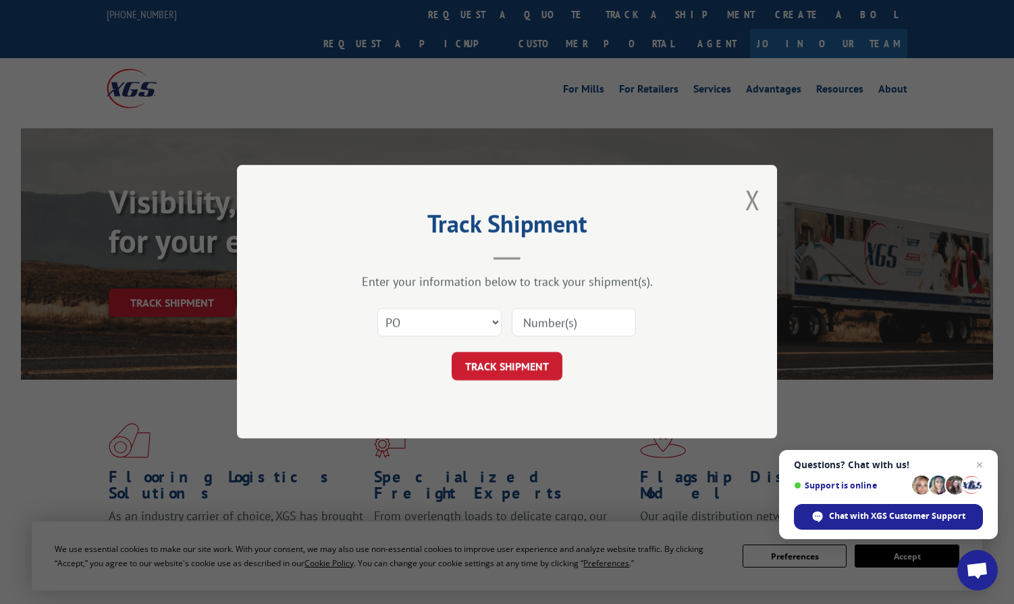
click at [567, 325] on input at bounding box center [574, 323] width 124 height 28
paste input "297836373"
type input "297836373"
click at [505, 367] on button "TRACK SHIPMENT" at bounding box center [507, 366] width 111 height 28
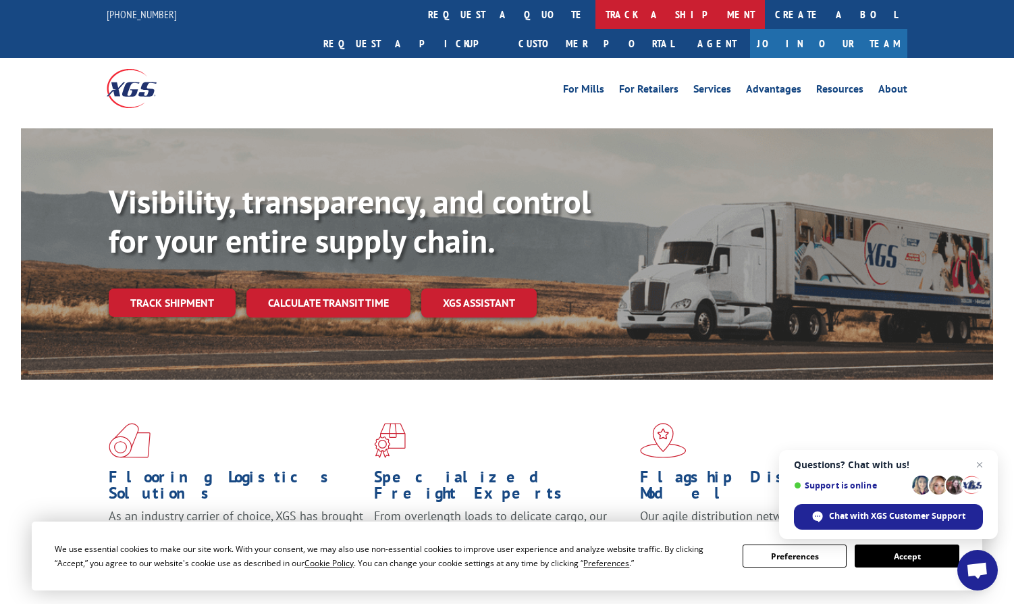
click at [596, 16] on link "track a shipment" at bounding box center [680, 14] width 169 height 29
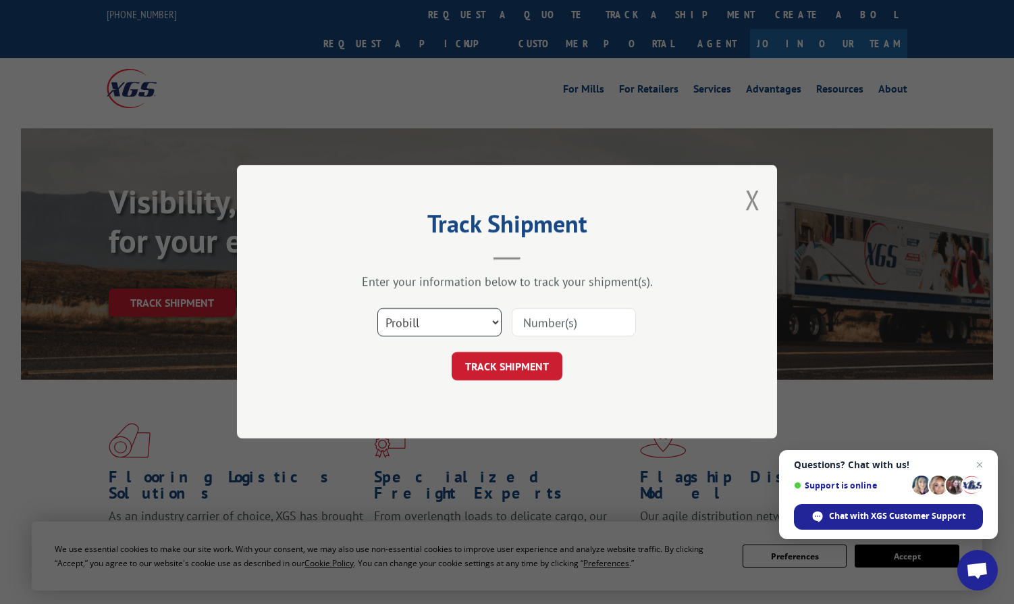
click at [424, 329] on select "Select category... Probill BOL PO" at bounding box center [439, 323] width 124 height 28
select select "po"
click at [377, 309] on select "Select category... Probill BOL PO" at bounding box center [439, 323] width 124 height 28
click at [587, 313] on input at bounding box center [574, 323] width 124 height 28
paste input "297890952"
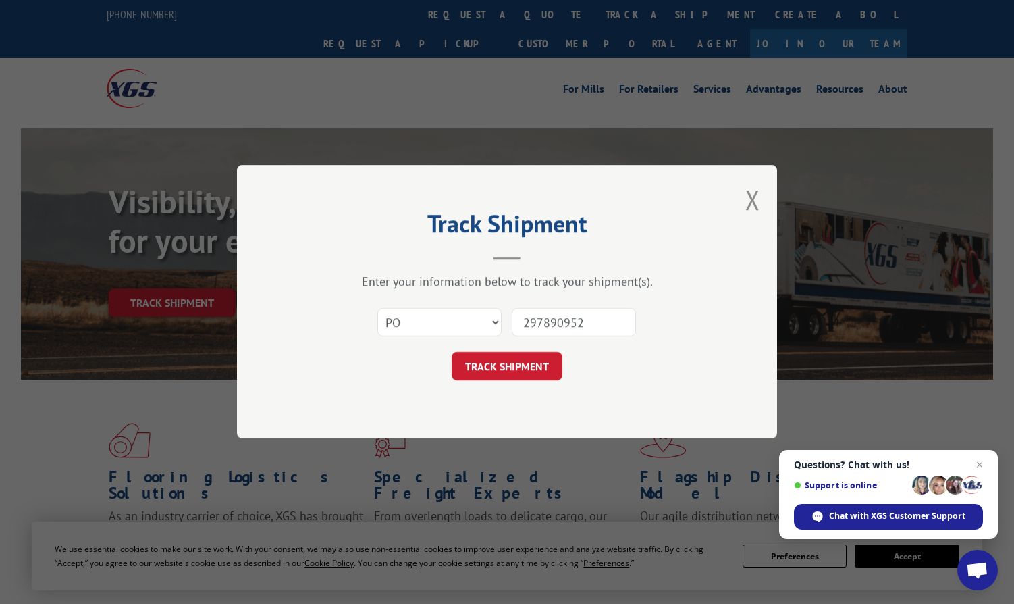
type input "297890952"
click at [494, 384] on div "Track Shipment Enter your information below to track your shipment(s). Select c…" at bounding box center [507, 301] width 540 height 273
click at [498, 369] on button "TRACK SHIPMENT" at bounding box center [507, 366] width 111 height 28
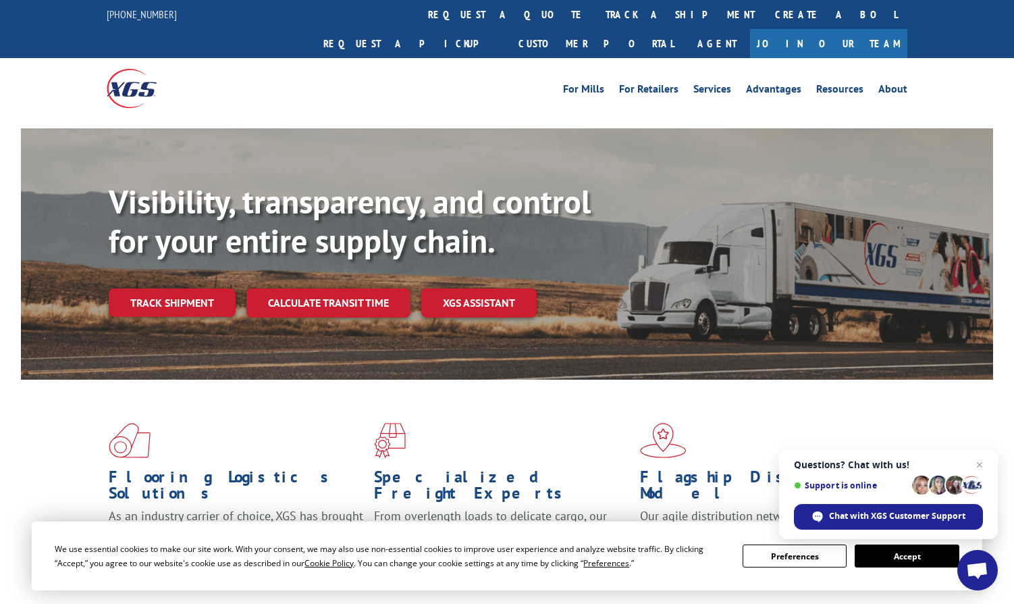
click at [596, 19] on link "track a shipment" at bounding box center [680, 14] width 169 height 29
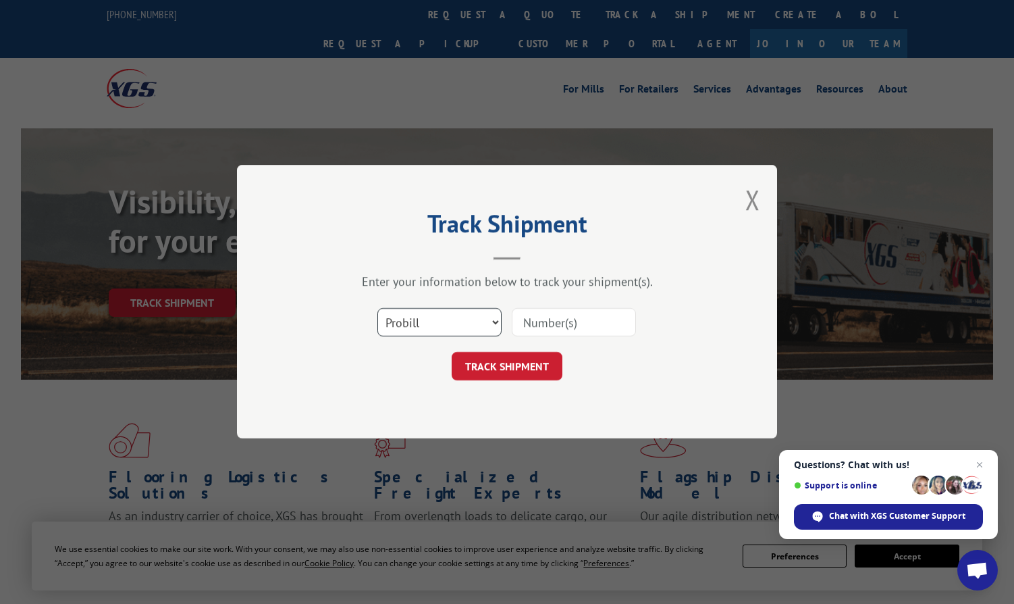
drag, startPoint x: 463, startPoint y: 308, endPoint x: 459, endPoint y: 339, distance: 31.3
click at [460, 309] on select "Select category... Probill BOL PO" at bounding box center [439, 323] width 124 height 28
select select "po"
click at [377, 309] on select "Select category... Probill BOL PO" at bounding box center [439, 323] width 124 height 28
click at [571, 316] on input at bounding box center [574, 323] width 124 height 28
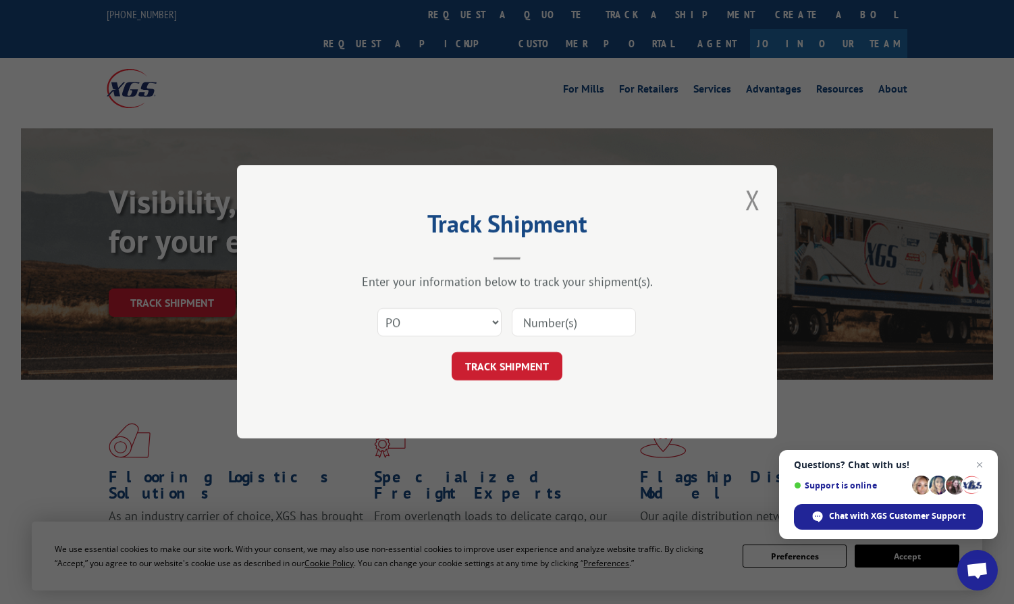
paste input "297902307"
type input "297902307"
click at [506, 364] on button "TRACK SHIPMENT" at bounding box center [507, 366] width 111 height 28
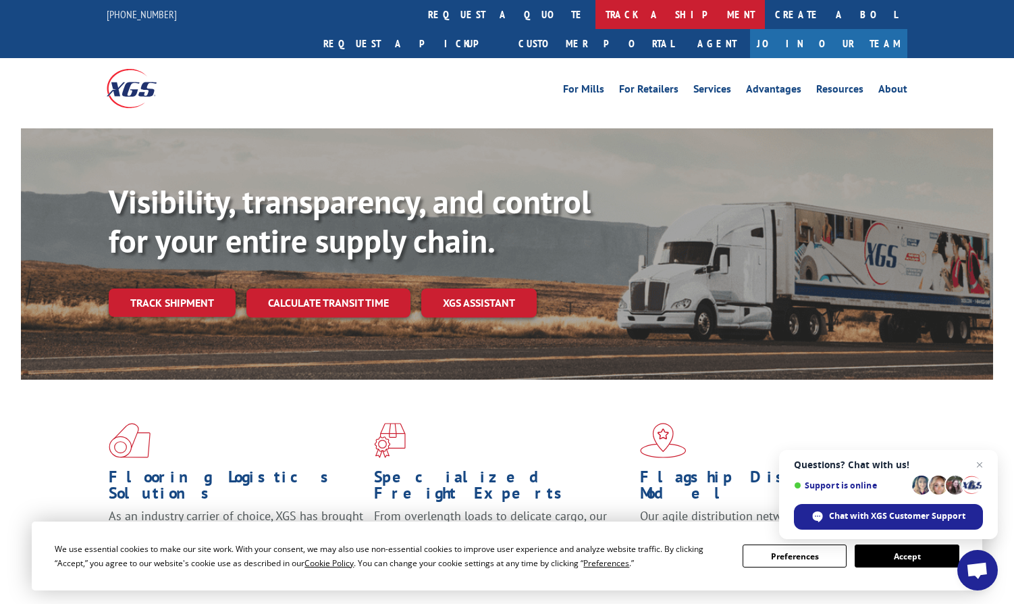
click at [596, 8] on link "track a shipment" at bounding box center [680, 14] width 169 height 29
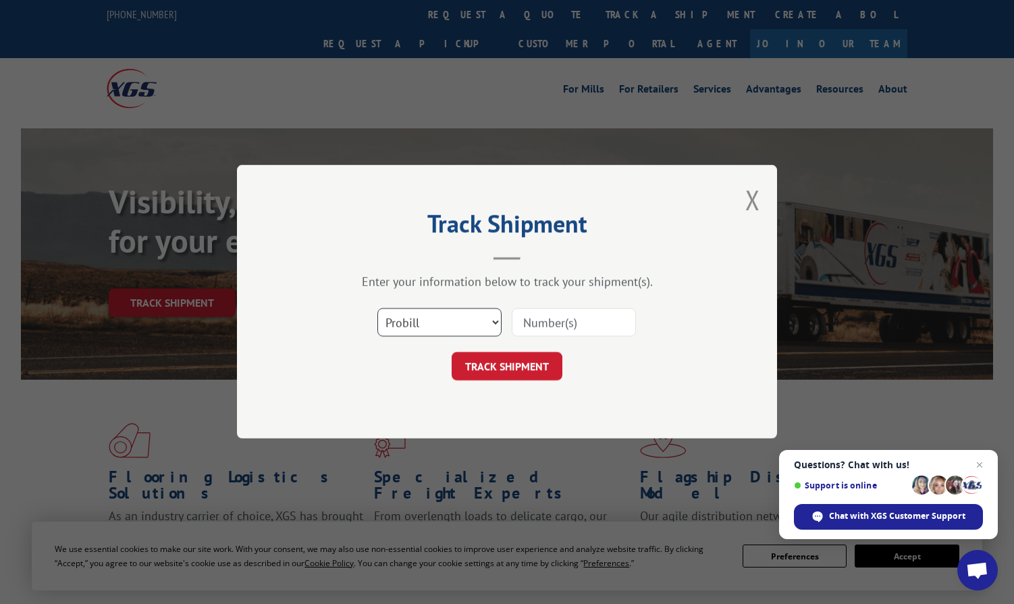
click at [425, 330] on select "Select category... Probill BOL PO" at bounding box center [439, 323] width 124 height 28
select select "po"
click at [377, 309] on select "Select category... Probill BOL PO" at bounding box center [439, 323] width 124 height 28
click at [555, 323] on input at bounding box center [574, 323] width 124 height 28
paste input "297902623"
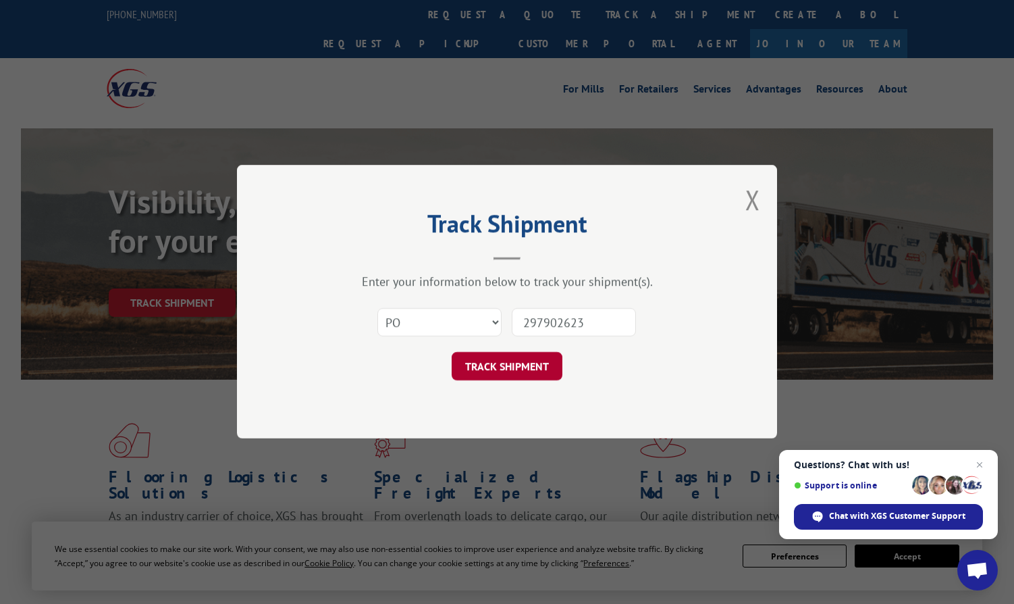
type input "297902623"
click at [518, 371] on button "TRACK SHIPMENT" at bounding box center [507, 366] width 111 height 28
